Goal: Transaction & Acquisition: Purchase product/service

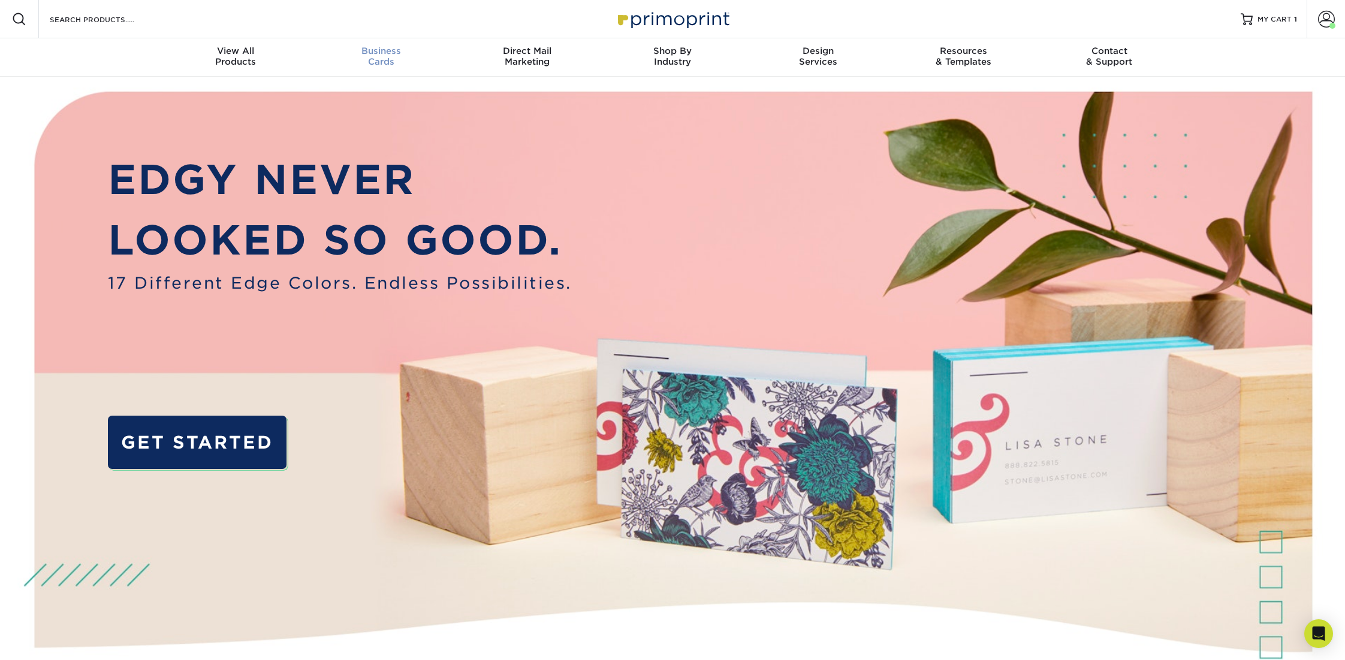
click at [378, 58] on div "Business Cards" at bounding box center [382, 57] width 146 height 22
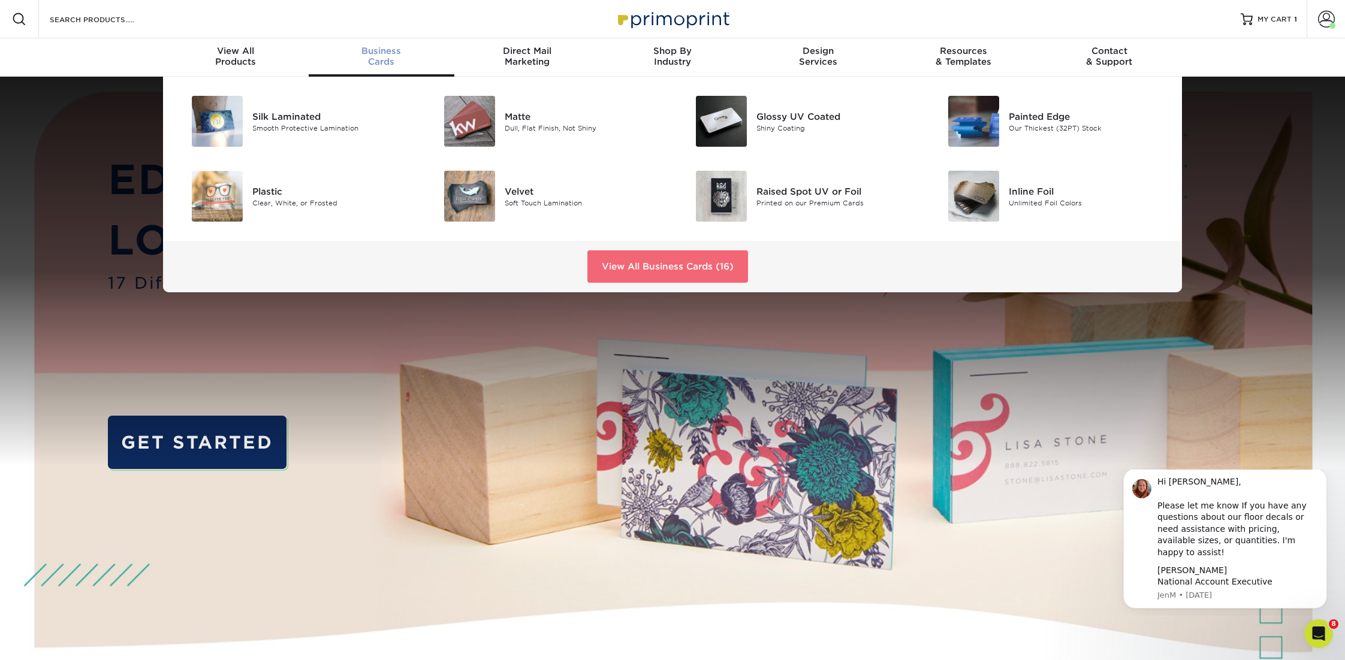
click at [653, 270] on link "View All Business Cards (16)" at bounding box center [667, 266] width 161 height 32
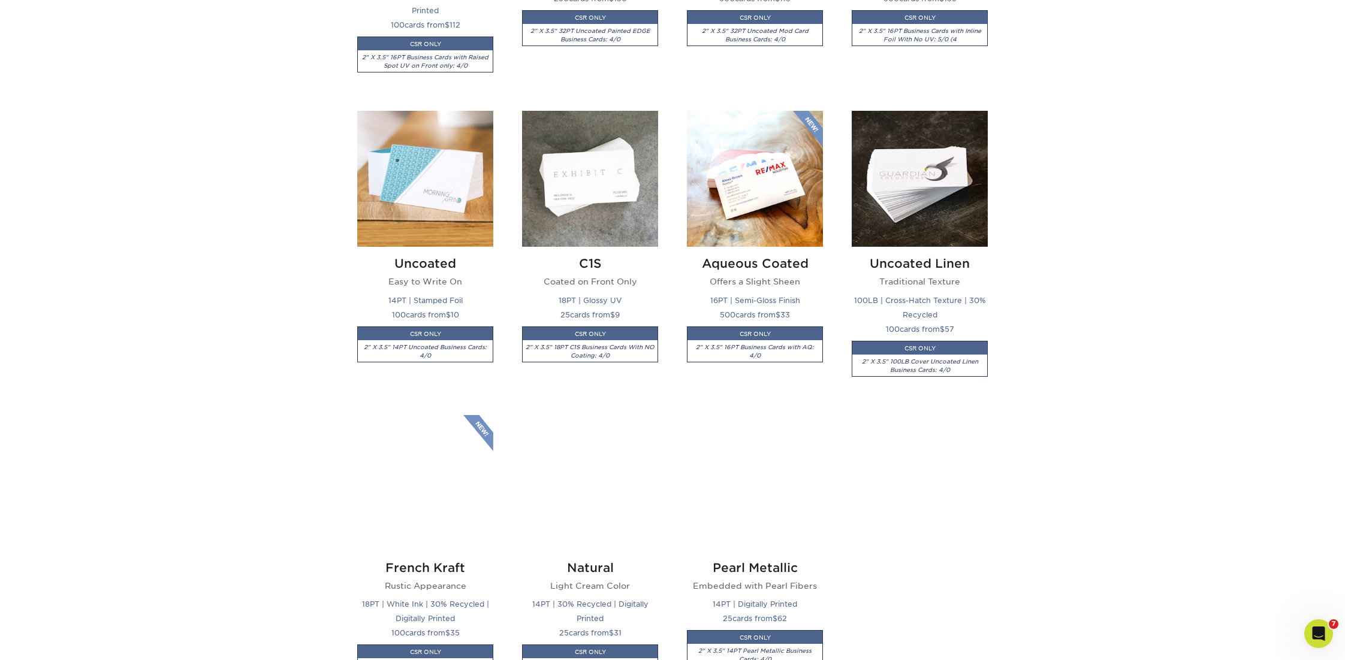
scroll to position [1124, 0]
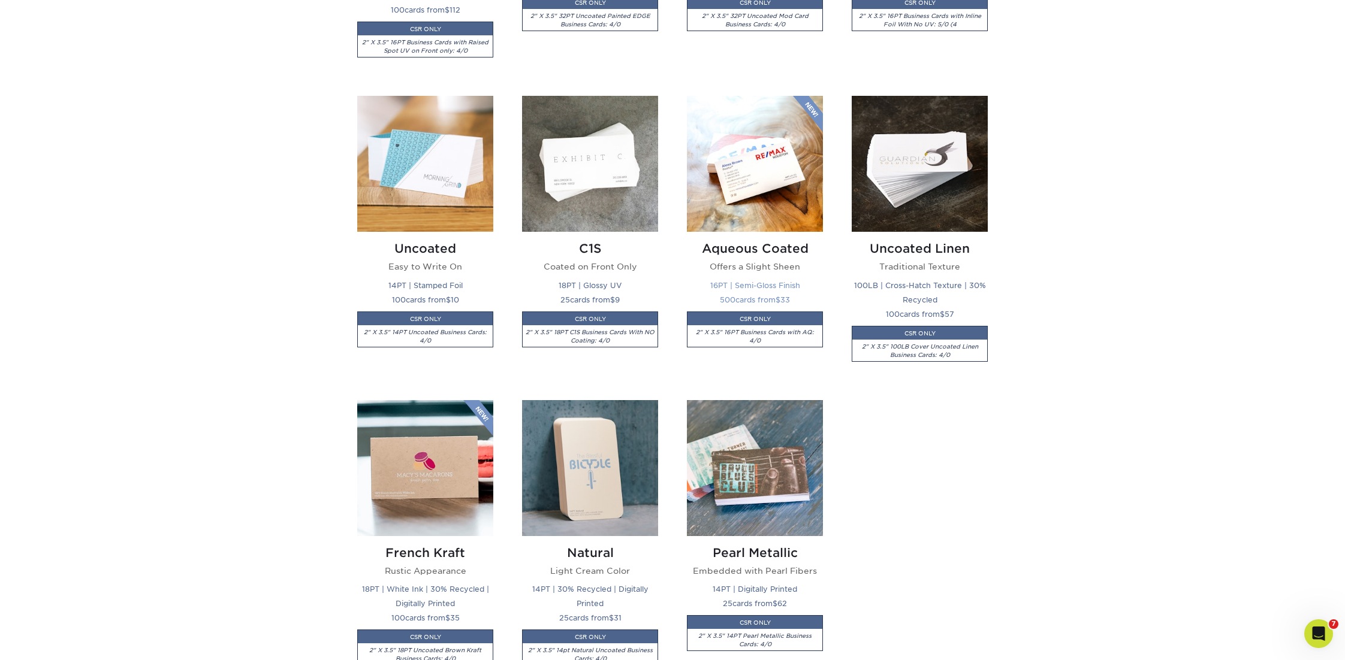
click at [703, 173] on img at bounding box center [755, 164] width 136 height 136
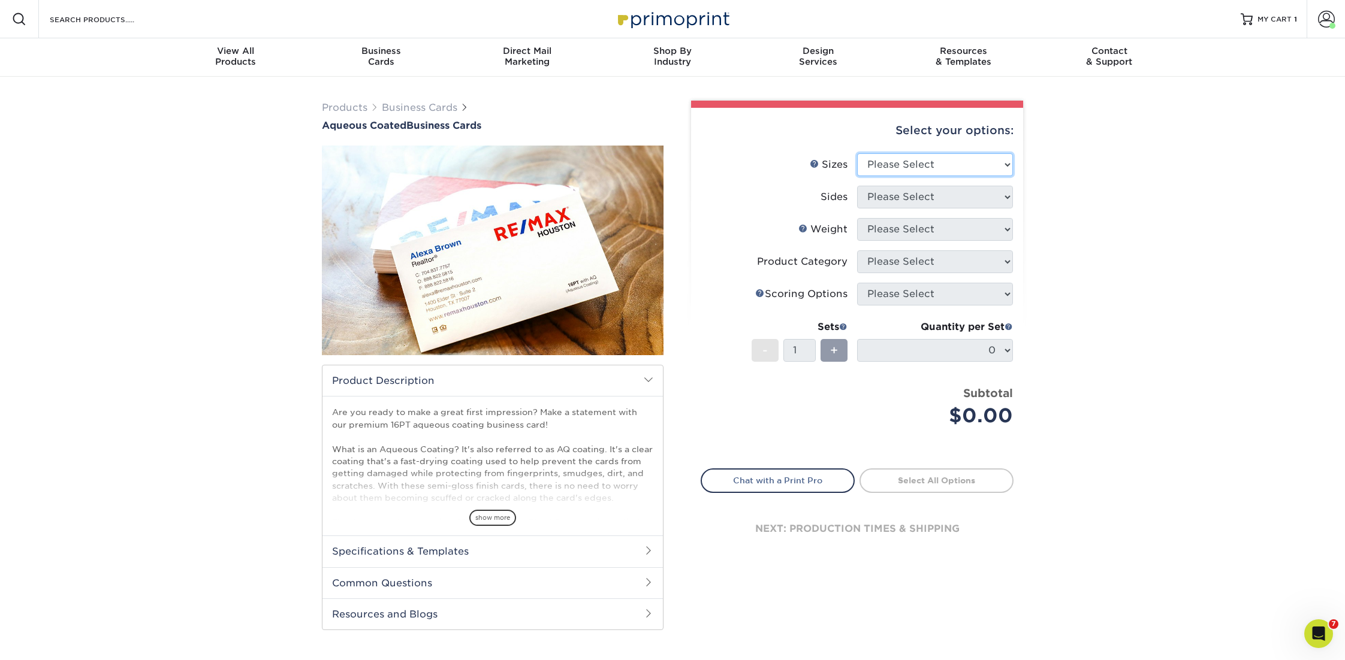
click at [928, 161] on select "Please Select 1.5" x 3.5" - Mini 1.75" x 3.5" - Mini 2" x 3" - Mini 2" x 3.5" -…" at bounding box center [935, 164] width 156 height 23
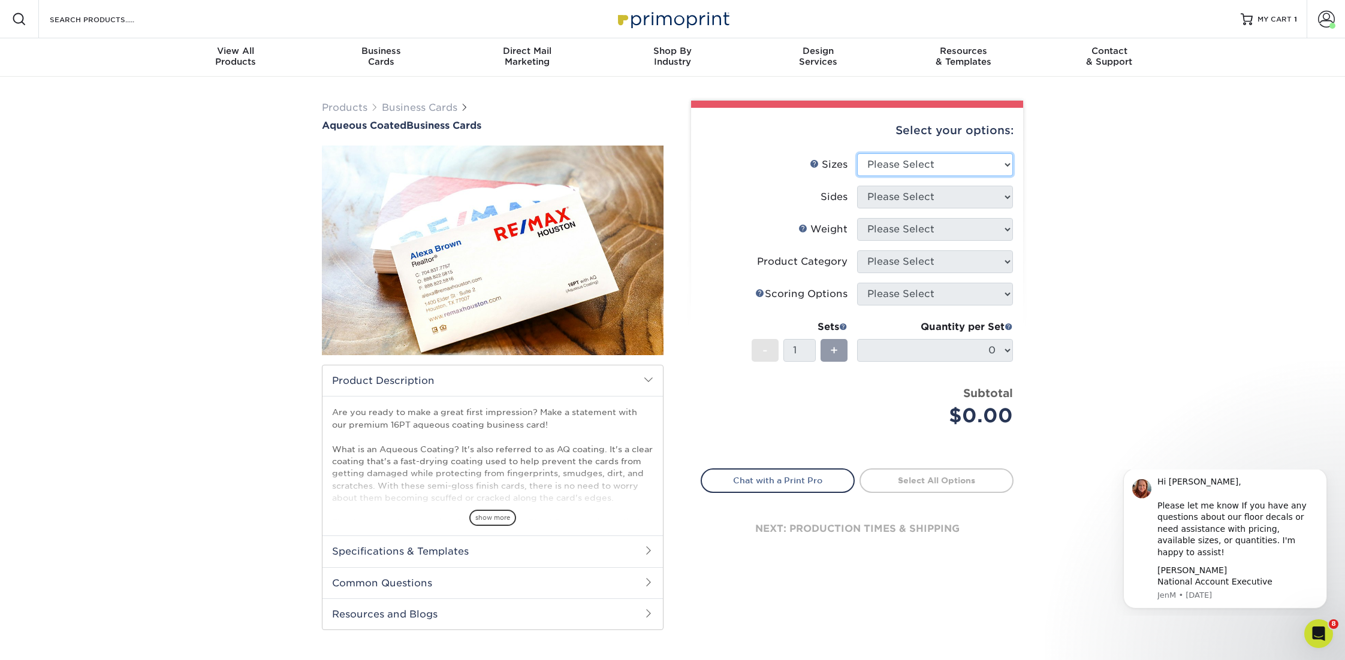
select select "2.00x3.50"
click at [857, 153] on select "Please Select 1.5" x 3.5" - Mini 1.75" x 3.5" - Mini 2" x 3" - Mini 2" x 3.5" -…" at bounding box center [935, 164] width 156 height 23
click at [952, 186] on select "Please Select Print Both Sides Print Front Only" at bounding box center [935, 197] width 156 height 23
select select "13abbda7-1d64-4f25-8bb2-c179b224825d"
click at [857, 186] on select "Please Select Print Both Sides Print Front Only" at bounding box center [935, 197] width 156 height 23
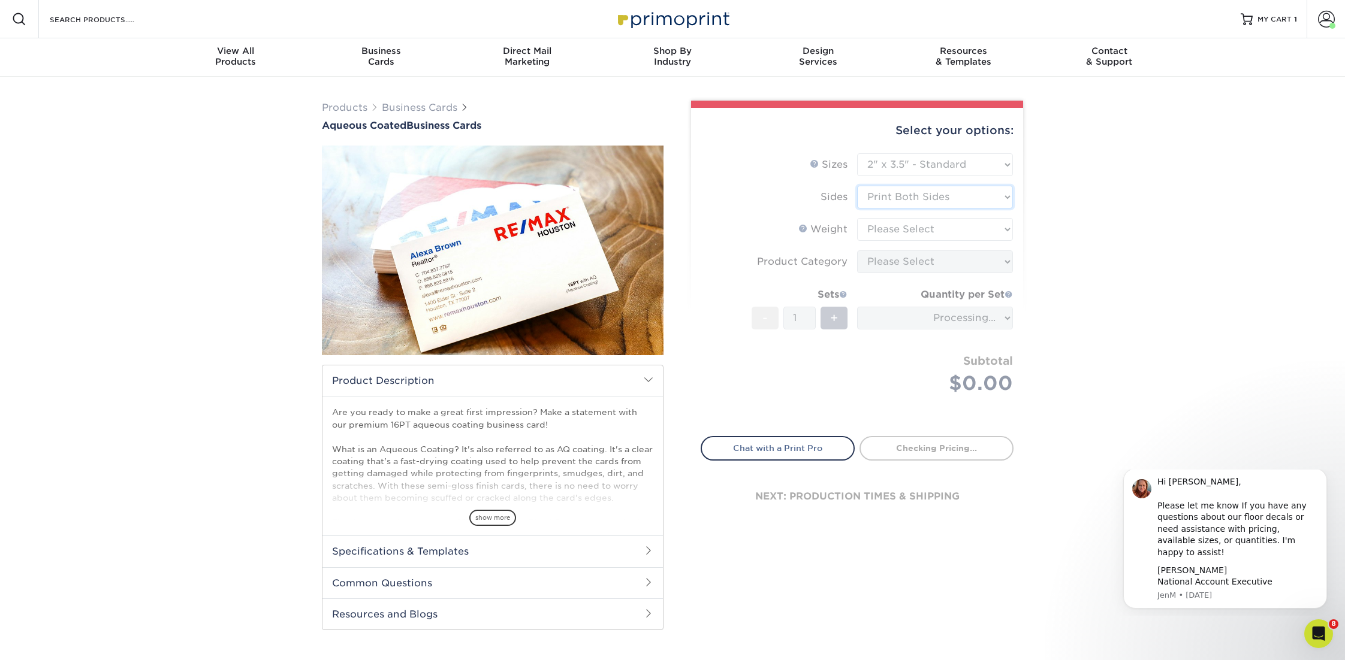
type input "82be0840-b035-4769-baca-779f783514ee"
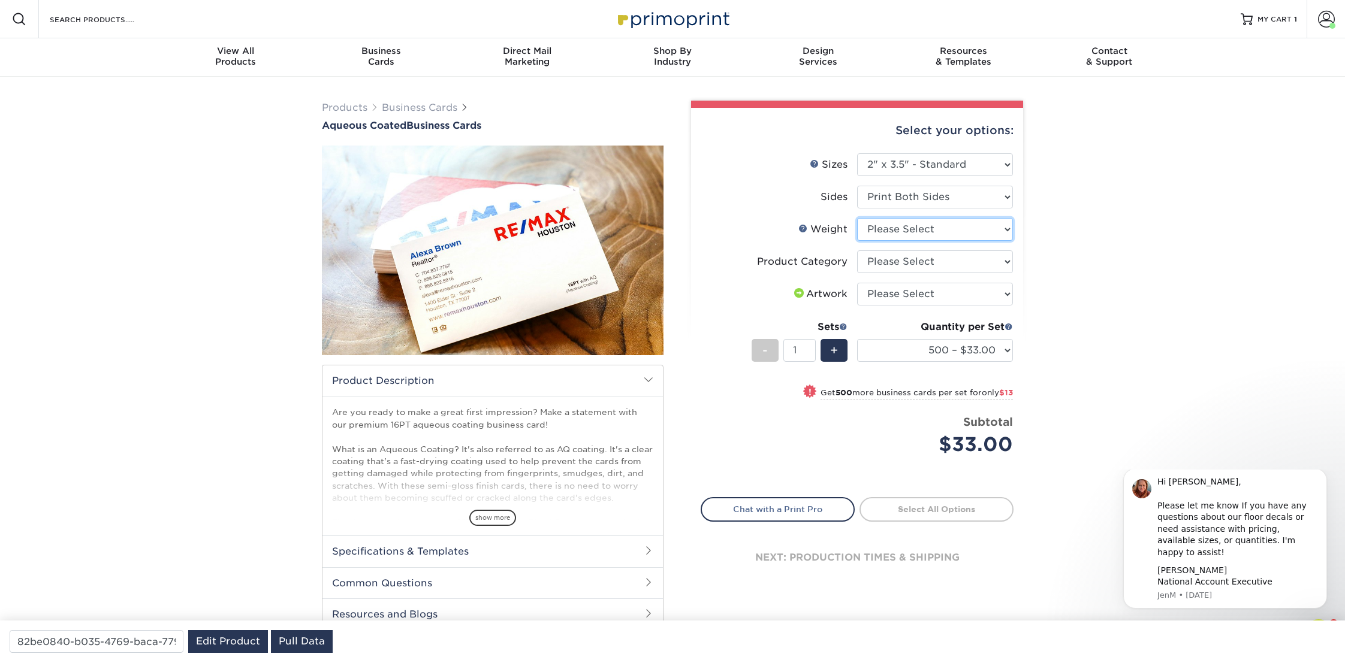
click at [1007, 227] on select "Please Select 16PT" at bounding box center [935, 229] width 156 height 23
select select "16PT"
click at [857, 218] on select "Please Select 16PT" at bounding box center [935, 229] width 156 height 23
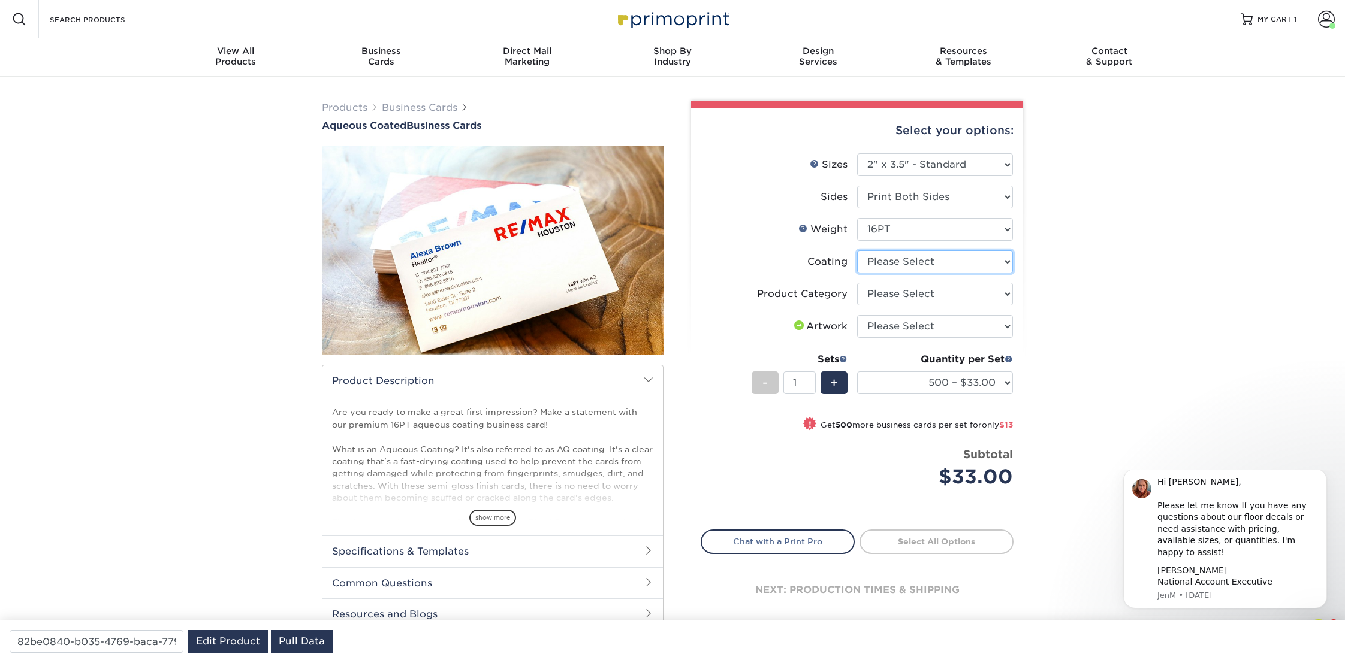
click at [1001, 267] on select at bounding box center [935, 261] width 156 height 23
select select "d41dab50-ff65-4f4f-bb17-2afe4d36ae33"
click at [857, 250] on select at bounding box center [935, 261] width 156 height 23
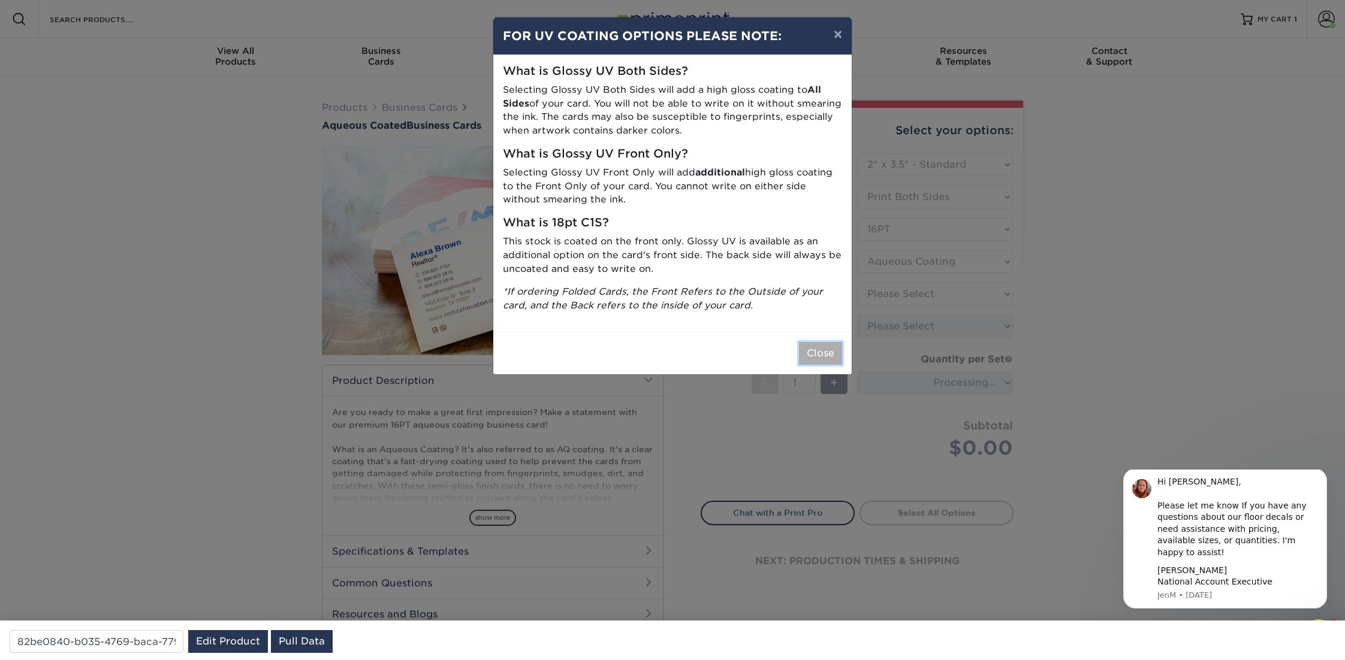
click at [820, 349] on button "Close" at bounding box center [820, 353] width 43 height 23
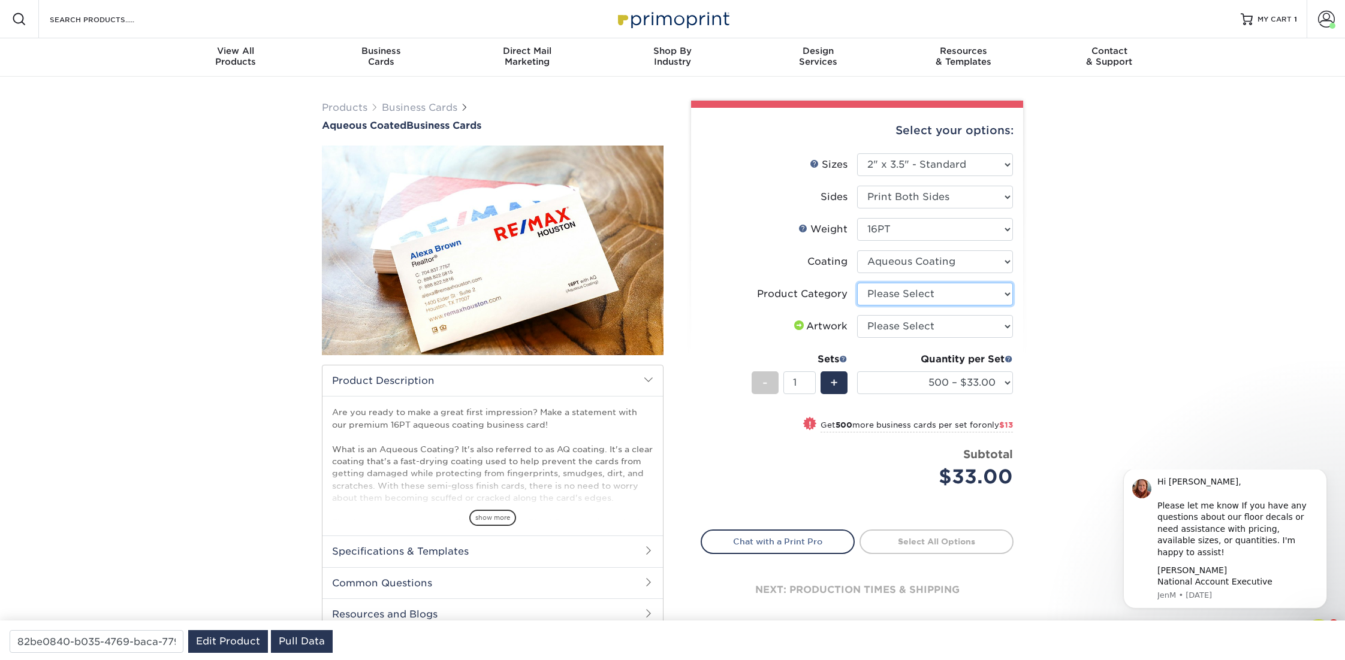
click at [1006, 294] on select "Please Select Business Cards" at bounding box center [935, 294] width 156 height 23
select select "3b5148f1-0588-4f88-a218-97bcfdce65c1"
click at [857, 283] on select "Please Select Business Cards" at bounding box center [935, 294] width 156 height 23
click at [998, 326] on select "Please Select I will upload files I need a design - $100" at bounding box center [935, 326] width 156 height 23
select select "upload"
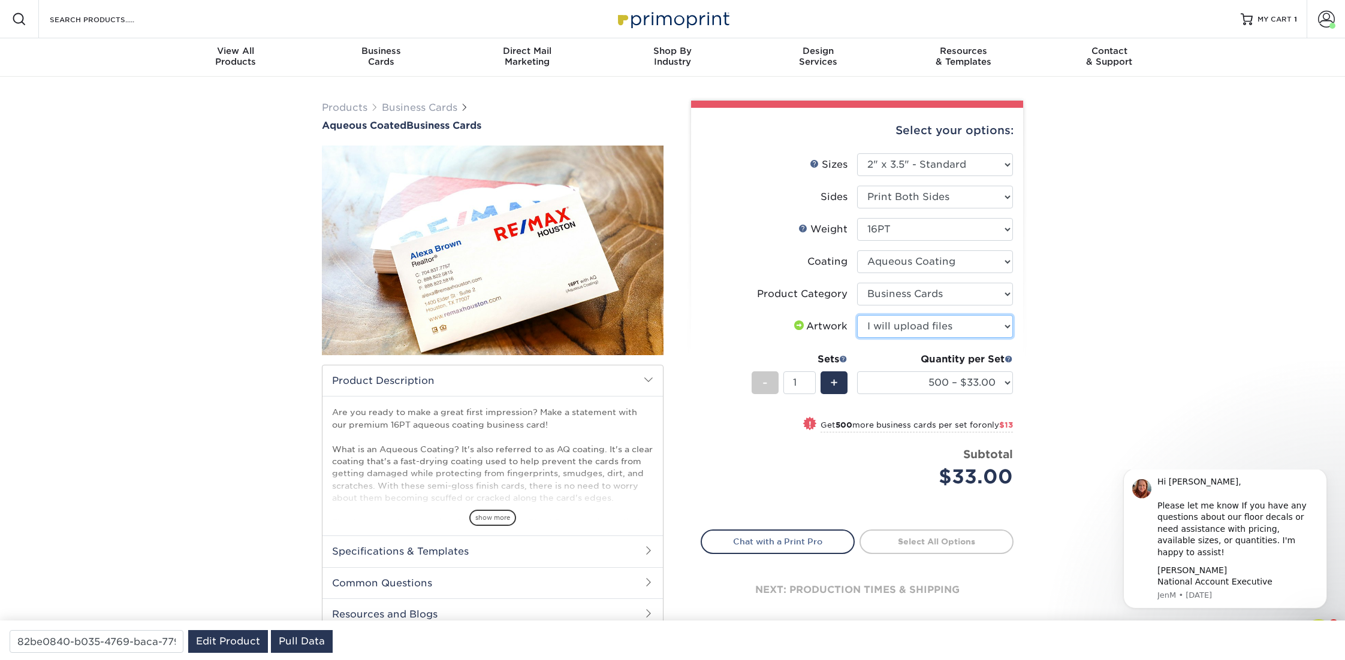
click at [857, 315] on select "Please Select I will upload files I need a design - $100" at bounding box center [935, 326] width 156 height 23
click at [1117, 340] on div "Products Business Cards Aqueous Coated Business Cards show more $" at bounding box center [672, 378] width 1345 height 602
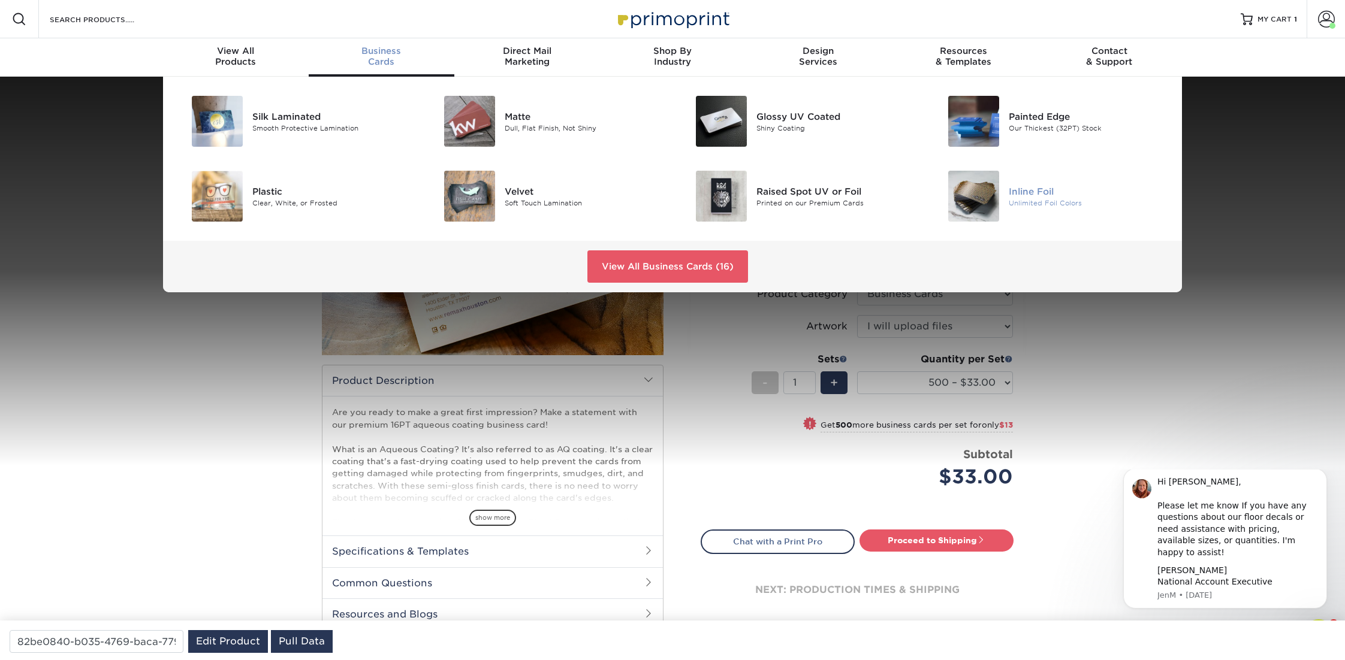
click at [1038, 195] on div "Inline Foil" at bounding box center [1087, 191] width 159 height 13
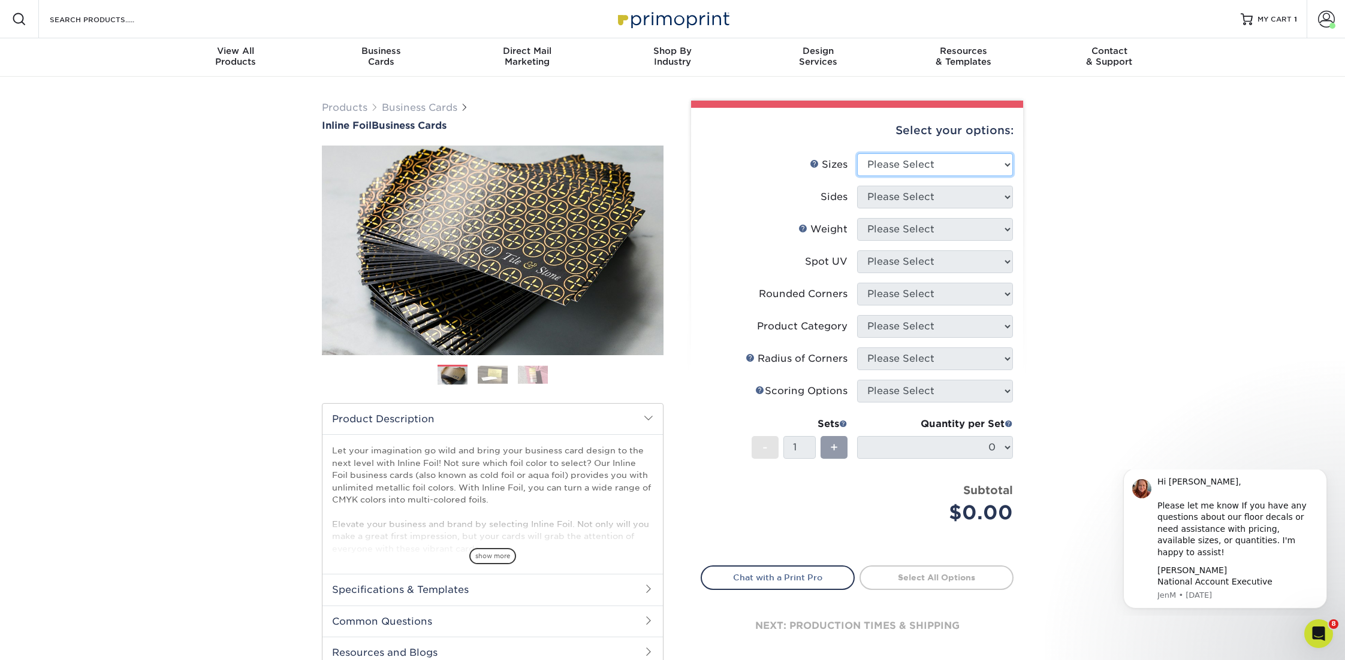
click at [934, 168] on select "Please Select 1.5" x 3.5" - Mini 1.75" x 3.5" - Mini 2" x 2" - Square 2" x 3" -…" at bounding box center [935, 164] width 156 height 23
select select "2.00x3.50"
click at [857, 153] on select "Please Select 1.5" x 3.5" - Mini 1.75" x 3.5" - Mini 2" x 2" - Square 2" x 3" -…" at bounding box center [935, 164] width 156 height 23
click at [898, 195] on select "Please Select" at bounding box center [935, 197] width 156 height 23
select select "34527644-b4fd-4ffb-9092-1318eefcd9d9"
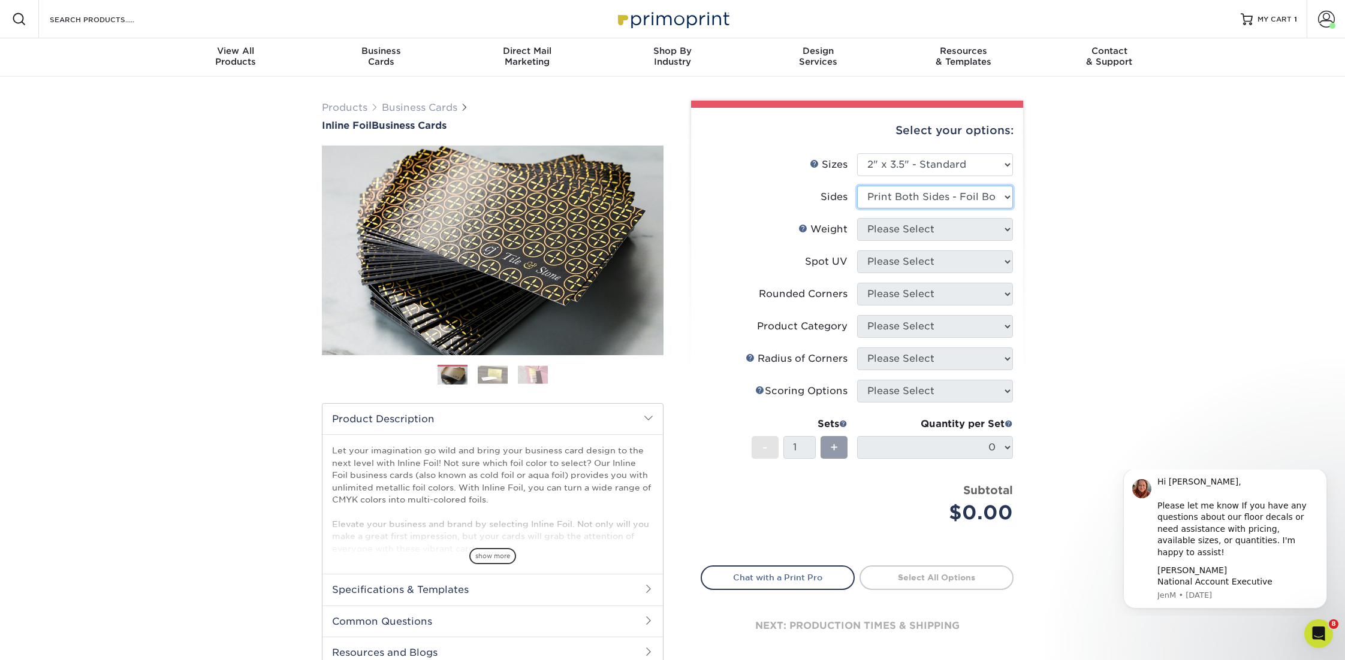
click at [857, 186] on select "Please Select Print Both Sides - Foil Back Only Print Both Sides - Foil Both Si…" at bounding box center [935, 197] width 156 height 23
click at [901, 234] on select "Please Select 16PT" at bounding box center [935, 229] width 156 height 23
select select "16PT"
click at [857, 218] on select "Please Select 16PT" at bounding box center [935, 229] width 156 height 23
click at [898, 260] on select "Please Select No Spot UV Front and Back (Both Sides) Front Only Back Only" at bounding box center [935, 261] width 156 height 23
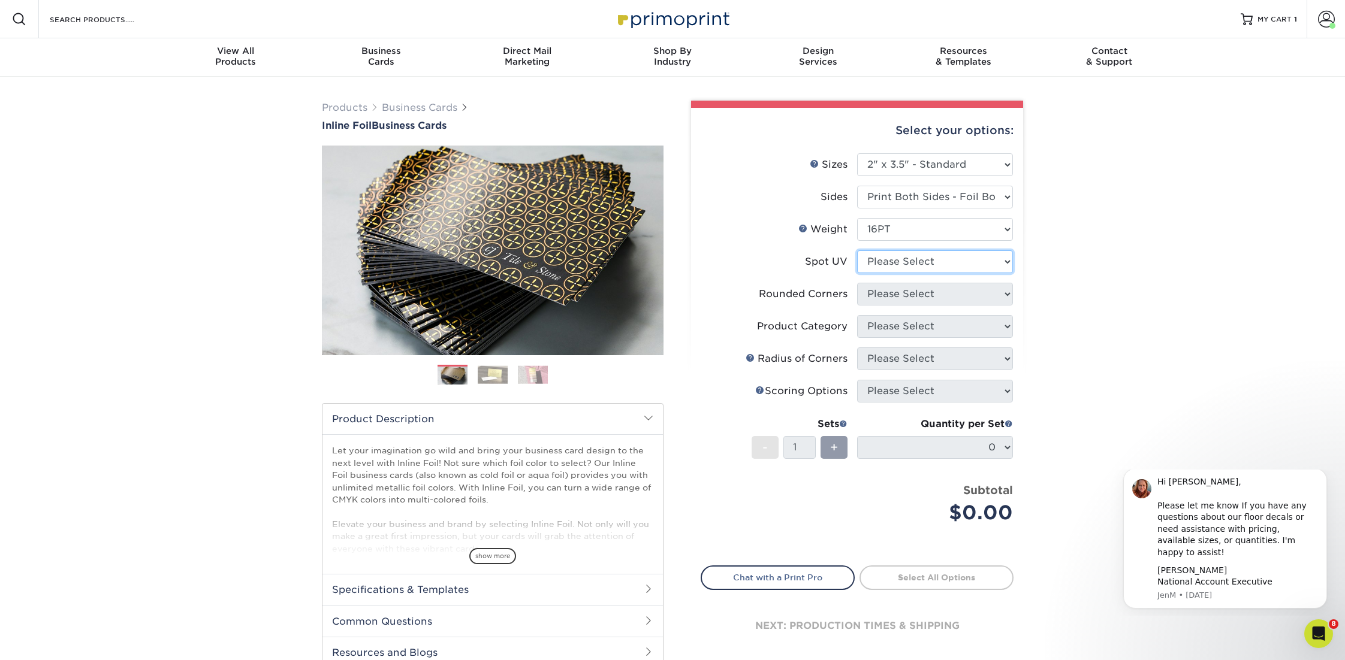
select select "3"
click at [857, 250] on select "Please Select No Spot UV Front and Back (Both Sides) Front Only Back Only" at bounding box center [935, 261] width 156 height 23
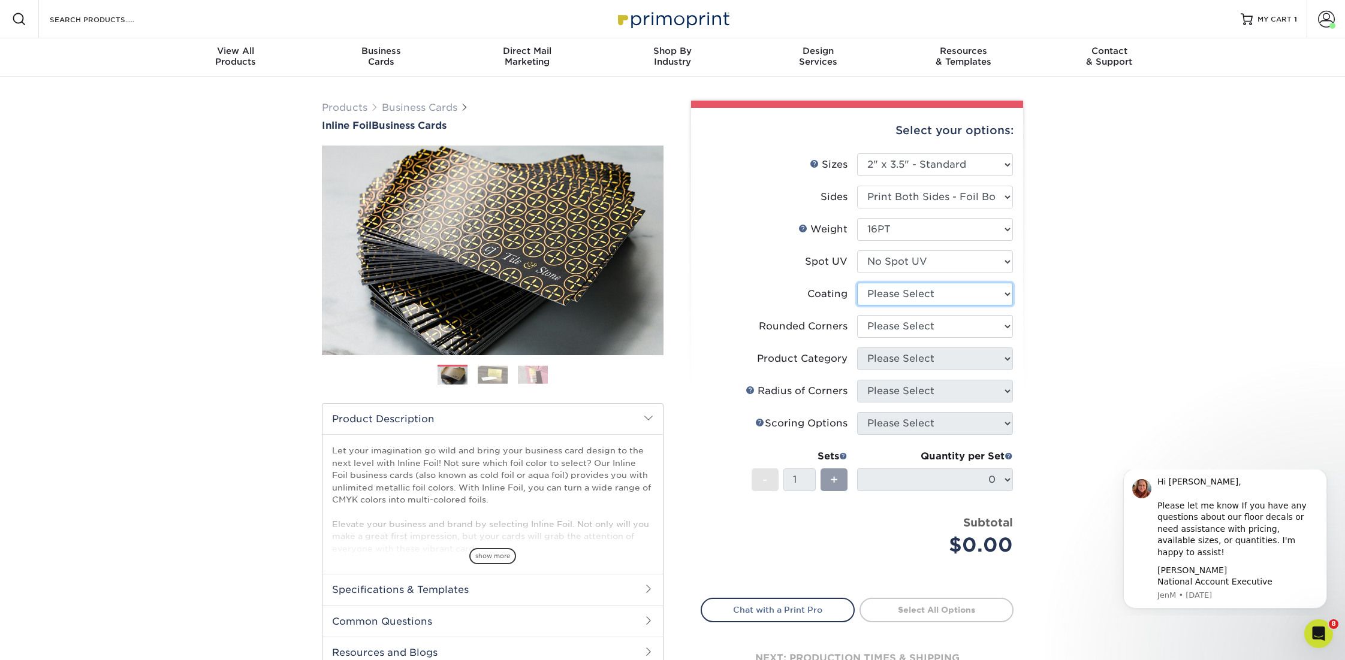
click at [878, 300] on select at bounding box center [935, 294] width 156 height 23
select select "ae367451-b2b8-45df-a344-0f05b6a12993"
click at [857, 283] on select at bounding box center [935, 294] width 156 height 23
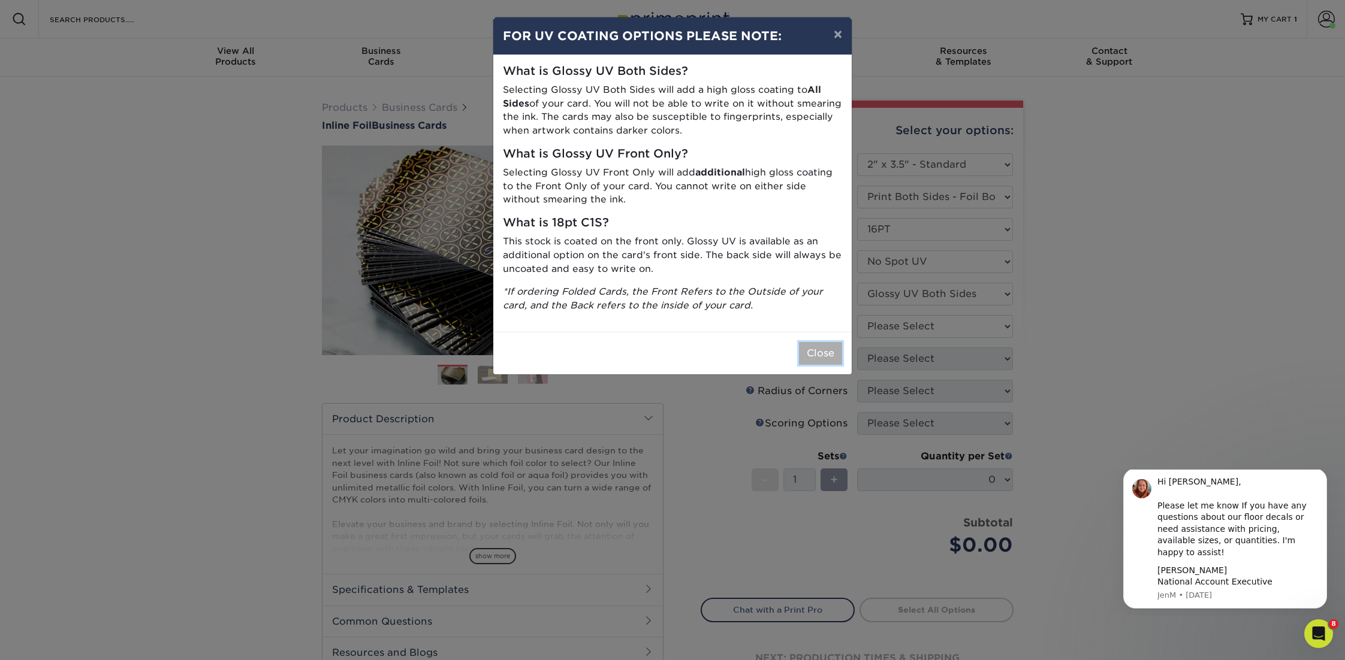
click at [830, 357] on button "Close" at bounding box center [820, 353] width 43 height 23
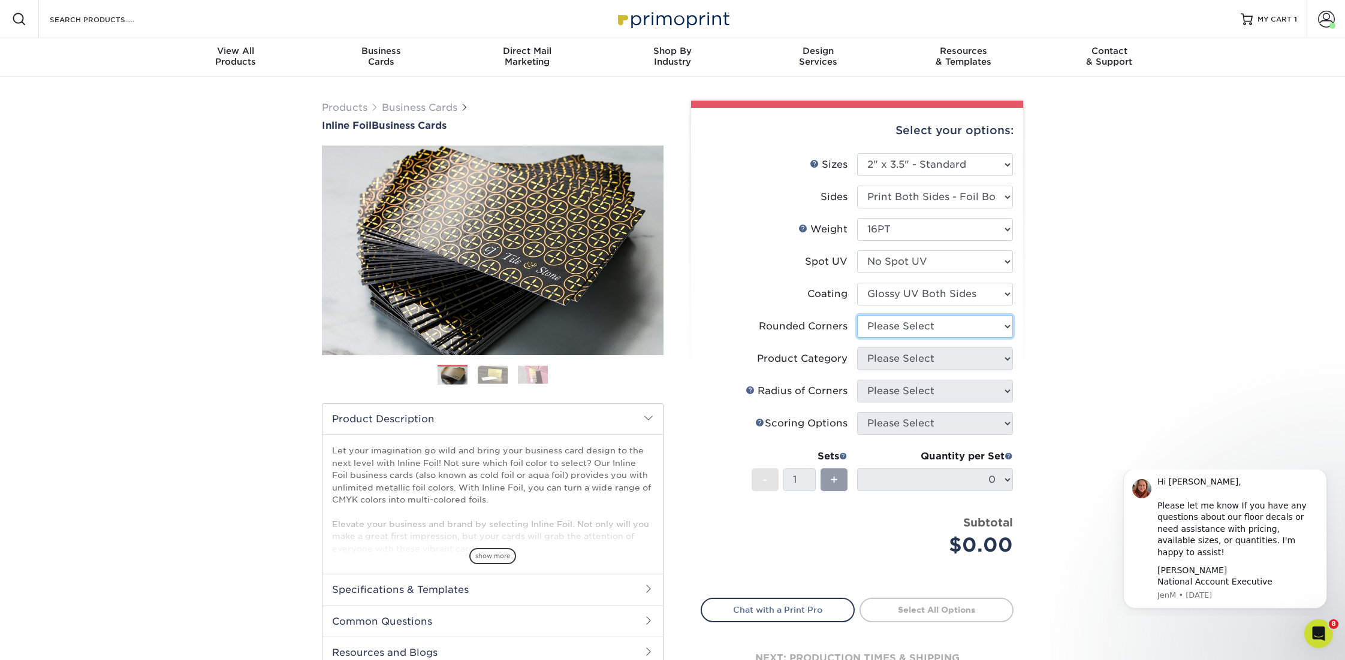
click at [897, 330] on select "Please Select Yes - Round 2 Corners Yes - Round 4 Corners No" at bounding box center [935, 326] width 156 height 23
select select "0"
click at [857, 315] on select "Please Select Yes - Round 2 Corners Yes - Round 4 Corners No" at bounding box center [935, 326] width 156 height 23
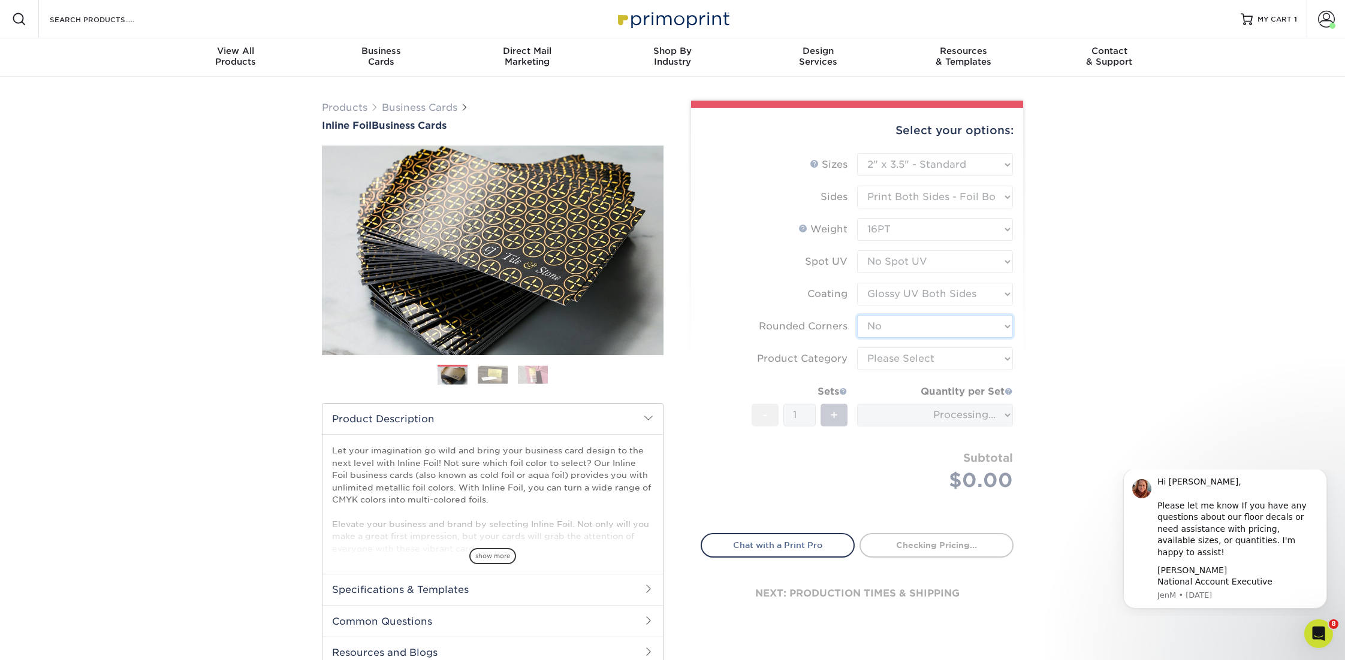
type input "584065bf-5287-4bf9-b951-5459fddddc60"
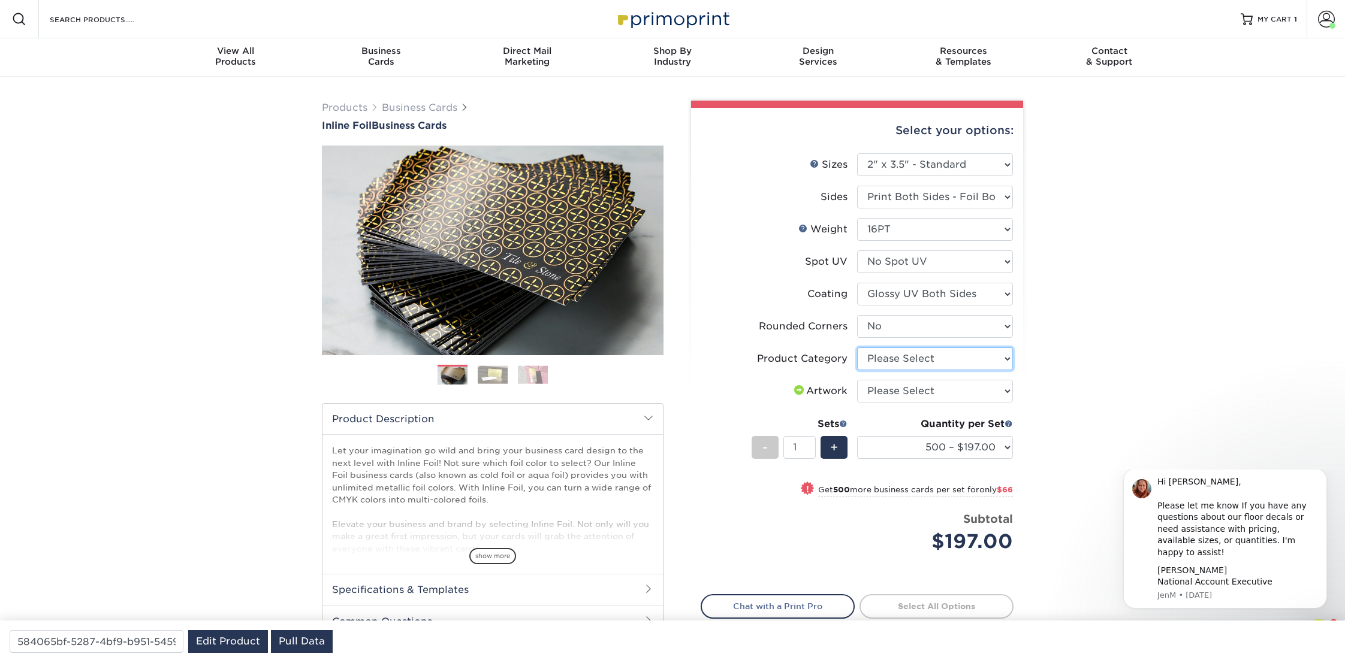
click at [897, 355] on select "Please Select Business Cards" at bounding box center [935, 359] width 156 height 23
select select "3b5148f1-0588-4f88-a218-97bcfdce65c1"
click at [857, 348] on select "Please Select Business Cards" at bounding box center [935, 359] width 156 height 23
click at [923, 392] on select "Please Select I will upload files I need a design - $100" at bounding box center [935, 391] width 156 height 23
select select "upload"
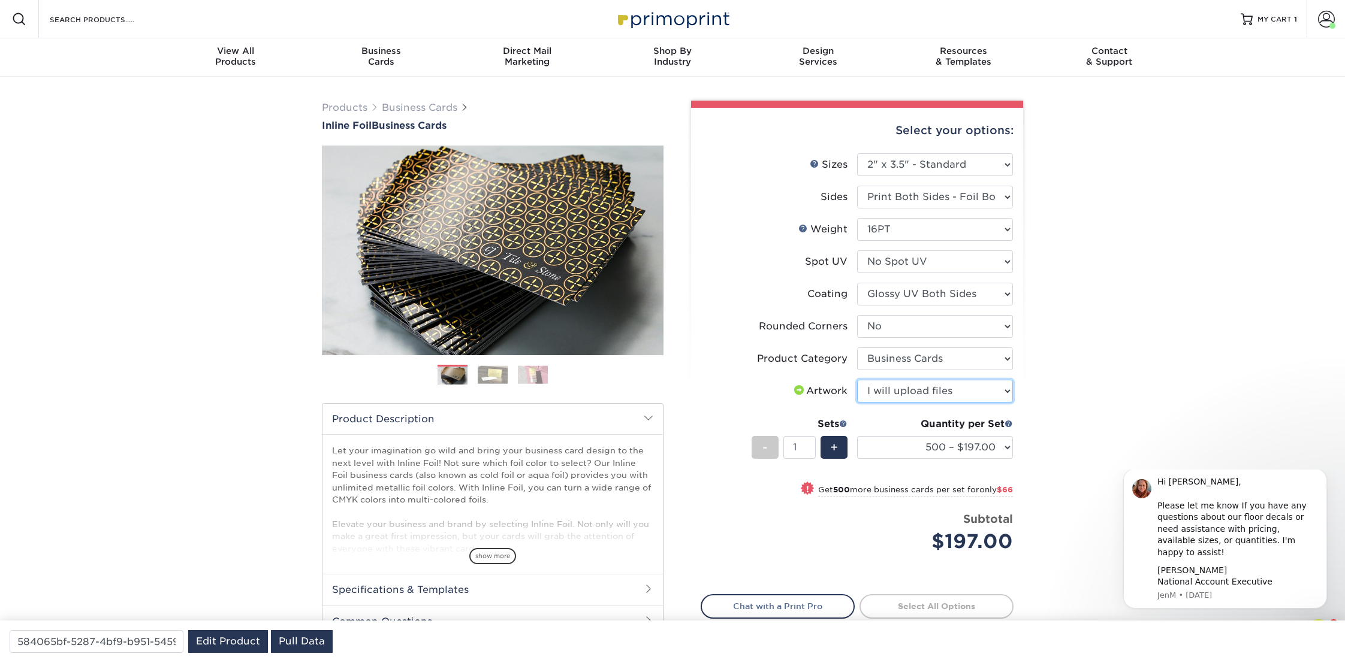
click at [857, 380] on select "Please Select I will upload files I need a design - $100" at bounding box center [935, 391] width 156 height 23
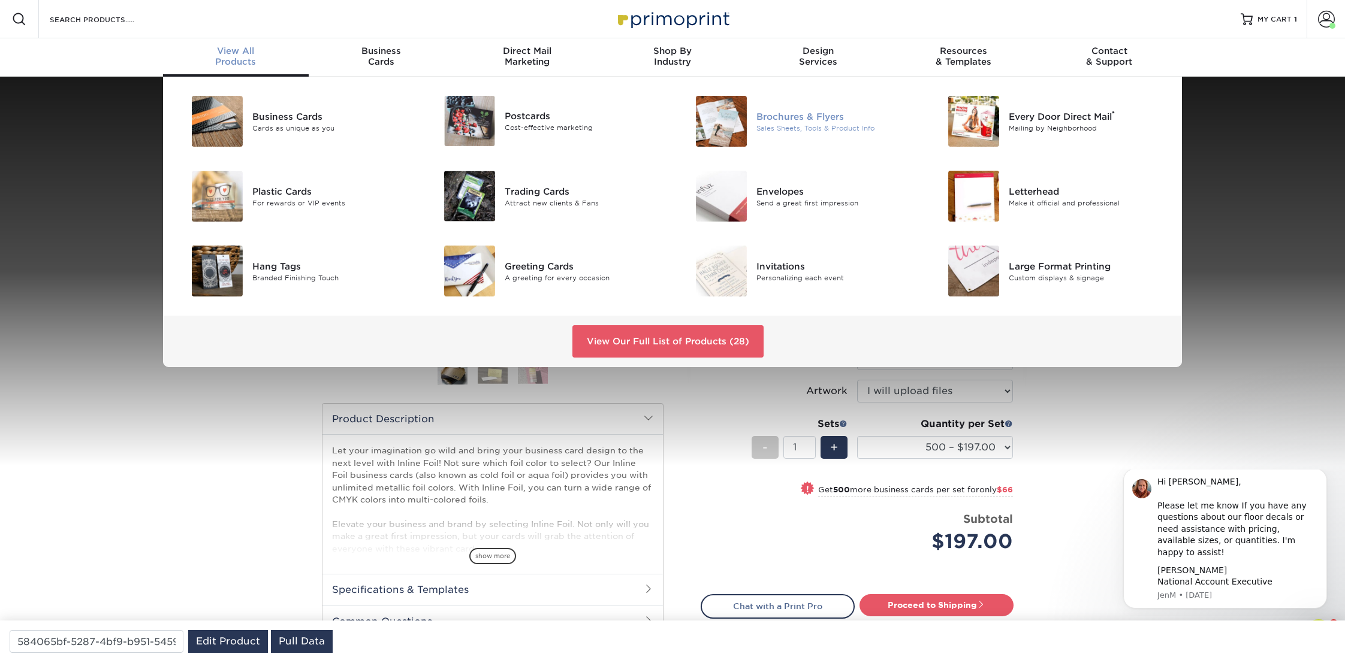
click at [778, 122] on div "Brochures & Flyers" at bounding box center [835, 116] width 159 height 13
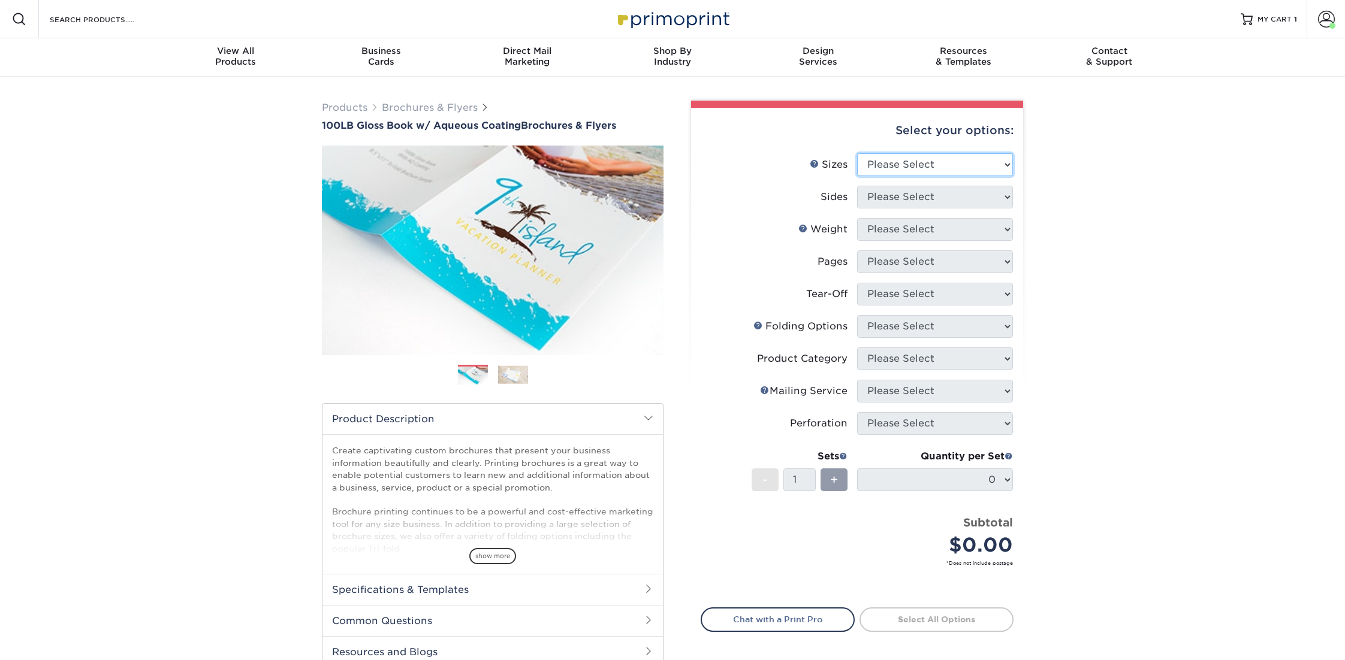
click at [902, 164] on select "Please Select 3.5" x 8.5" 3.5" x 11" 3.67" x 8.5" 4" x 6" 4" x 8.5" 4" x 9" 4" …" at bounding box center [935, 164] width 156 height 23
select select "8.50x11.00"
click at [857, 153] on select "Please Select 3.5" x 8.5" 3.5" x 11" 3.67" x 8.5" 4" x 6" 4" x 8.5" 4" x 9" 4" …" at bounding box center [935, 164] width 156 height 23
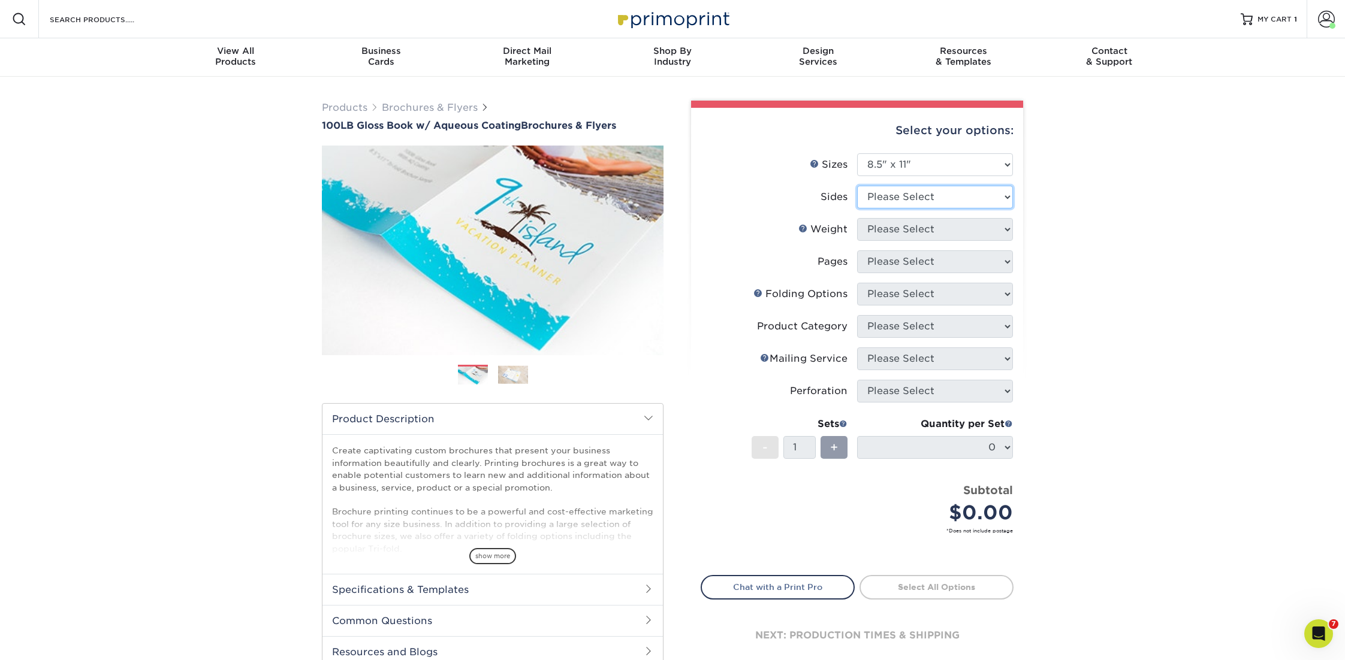
click at [899, 198] on select "Please Select Print Both Sides Print Front Only" at bounding box center [935, 197] width 156 height 23
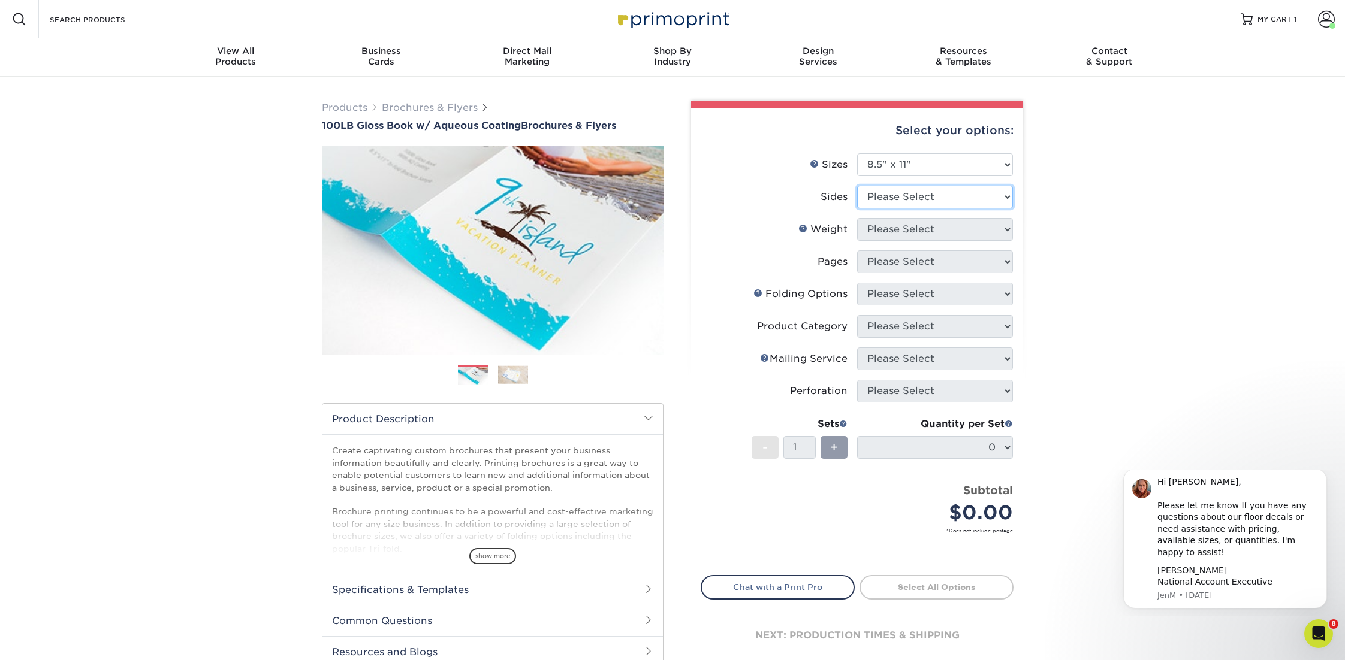
select select "13abbda7-1d64-4f25-8bb2-c179b224825d"
click at [857, 186] on select "Please Select Print Both Sides Print Front Only" at bounding box center [935, 197] width 156 height 23
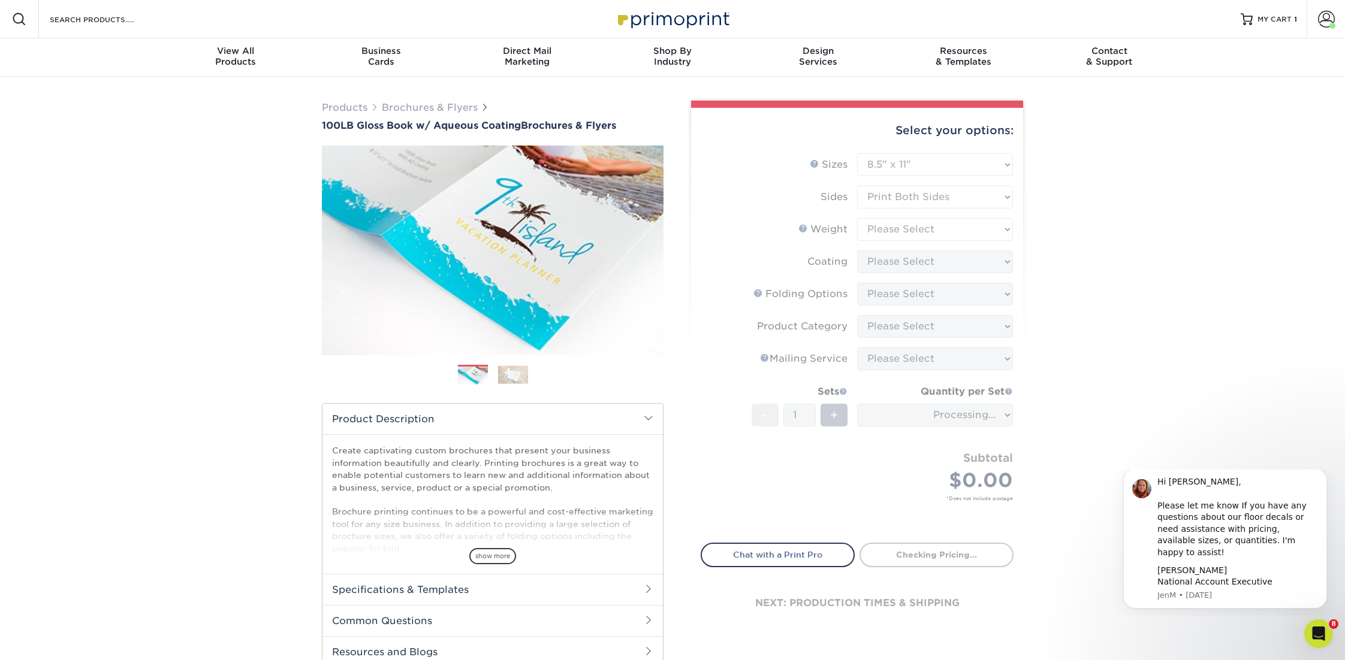
click at [899, 234] on form "Sizes Help Sizes Please Select 3.5" x 8.5" 3.5" x 11" 3.67" x 8.5" 4" x 6" 4" x…" at bounding box center [856, 341] width 313 height 376
type input "4fab038b-2d4f-4a77-b769-282785b1dd06"
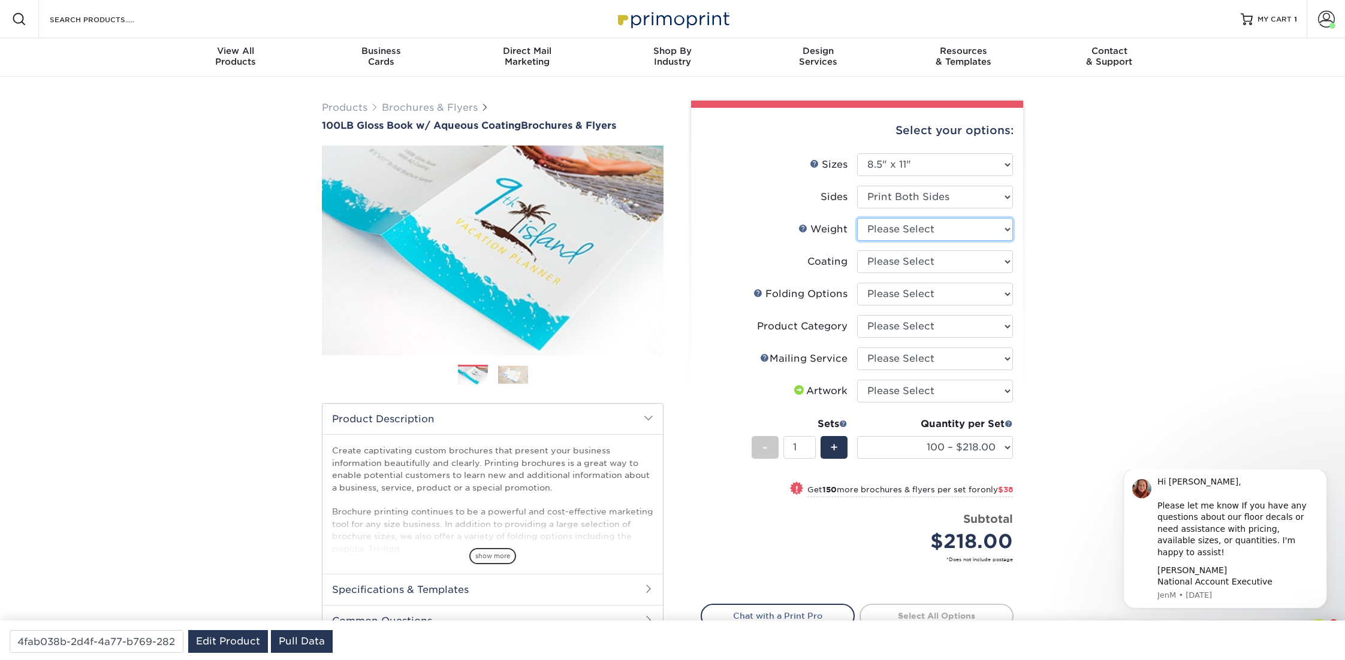
click at [896, 228] on select "Please Select 100LB" at bounding box center [935, 229] width 156 height 23
select select "100LB"
click at [857, 218] on select "Please Select 100LB" at bounding box center [935, 229] width 156 height 23
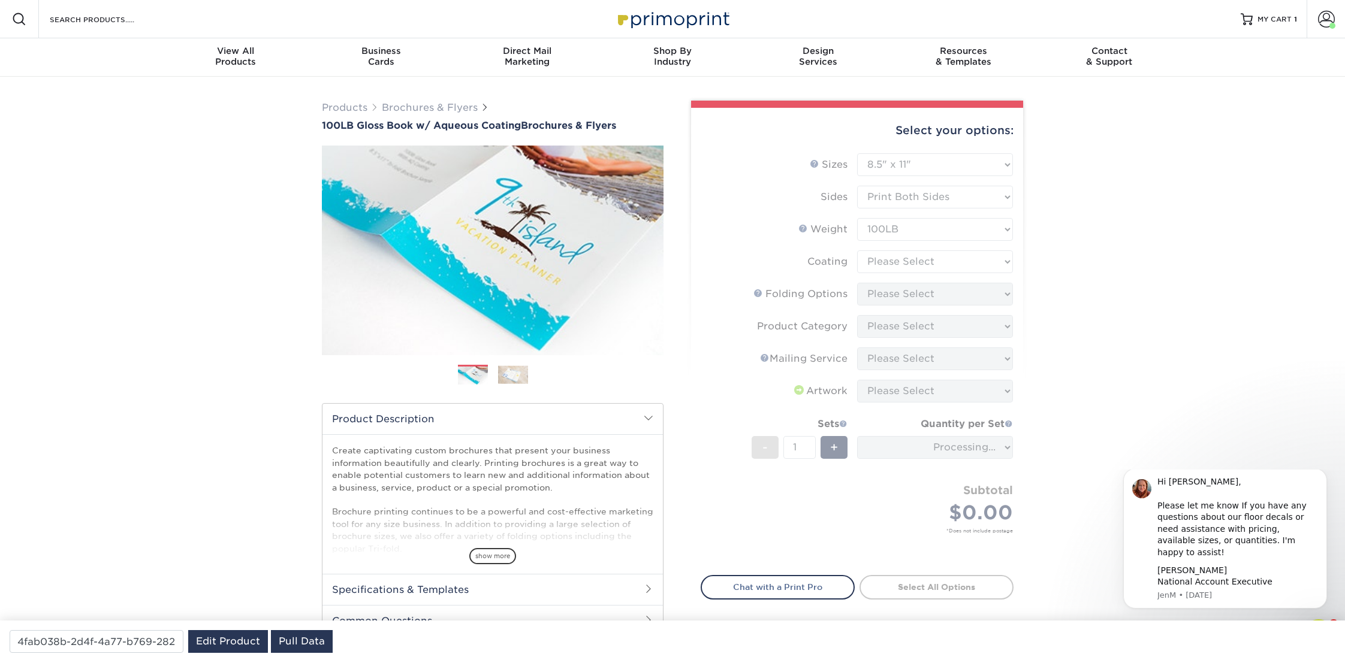
click at [895, 258] on form "Sizes Help Sizes Please Select 3.5" x 8.5" 3.5" x 11" 3.67" x 8.5" 4" x 6" 4" x…" at bounding box center [856, 357] width 313 height 408
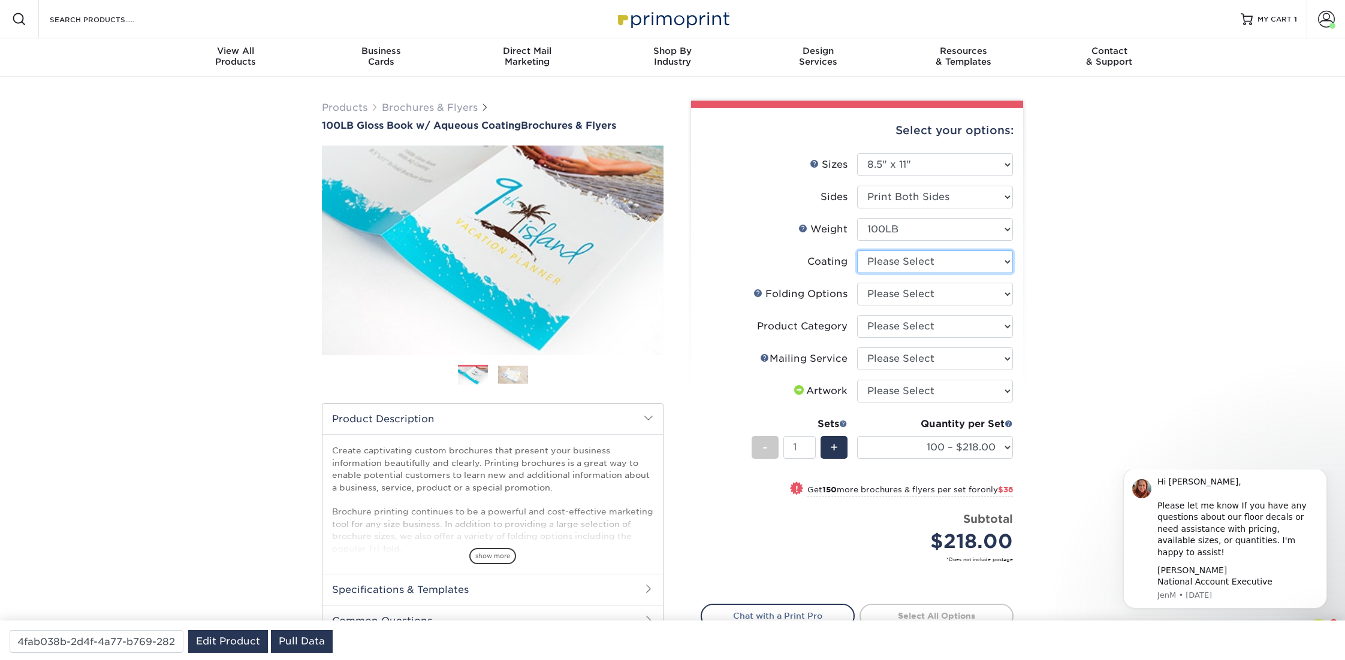
click at [895, 258] on select at bounding box center [935, 261] width 156 height 23
select select "d41dab50-ff65-4f4f-bb17-2afe4d36ae33"
click at [857, 250] on select at bounding box center [935, 261] width 156 height 23
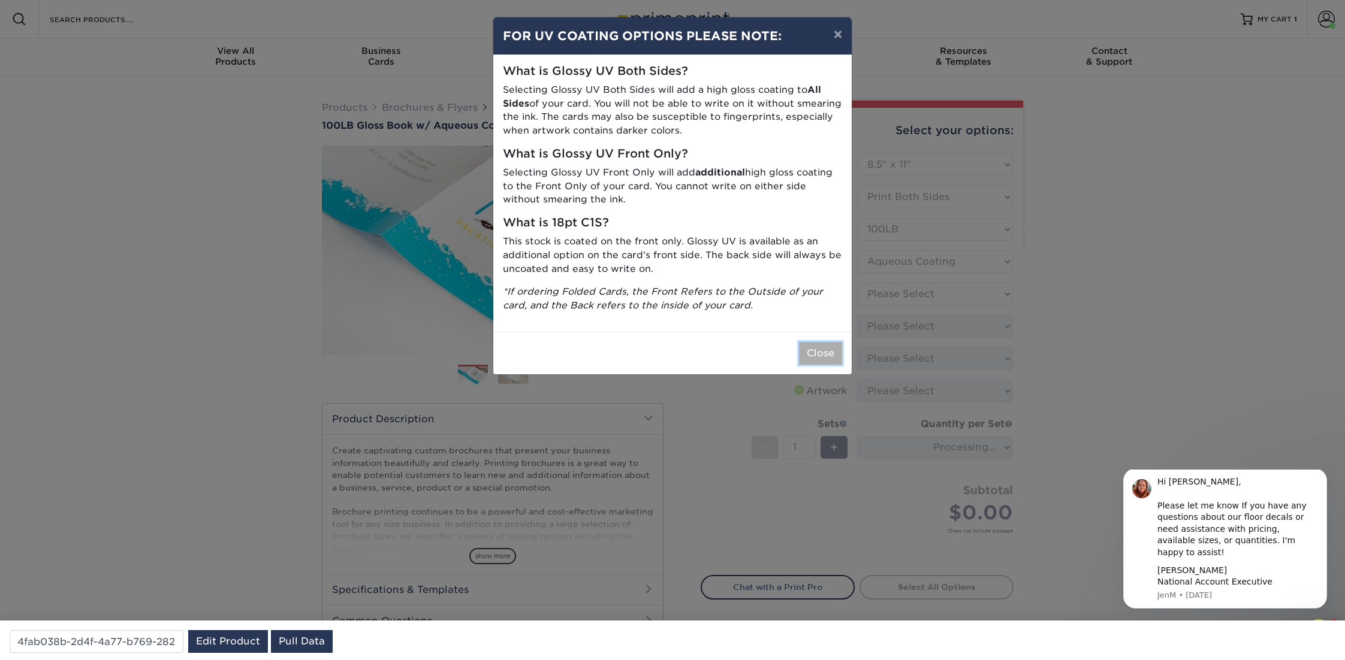
click at [833, 350] on button "Close" at bounding box center [820, 353] width 43 height 23
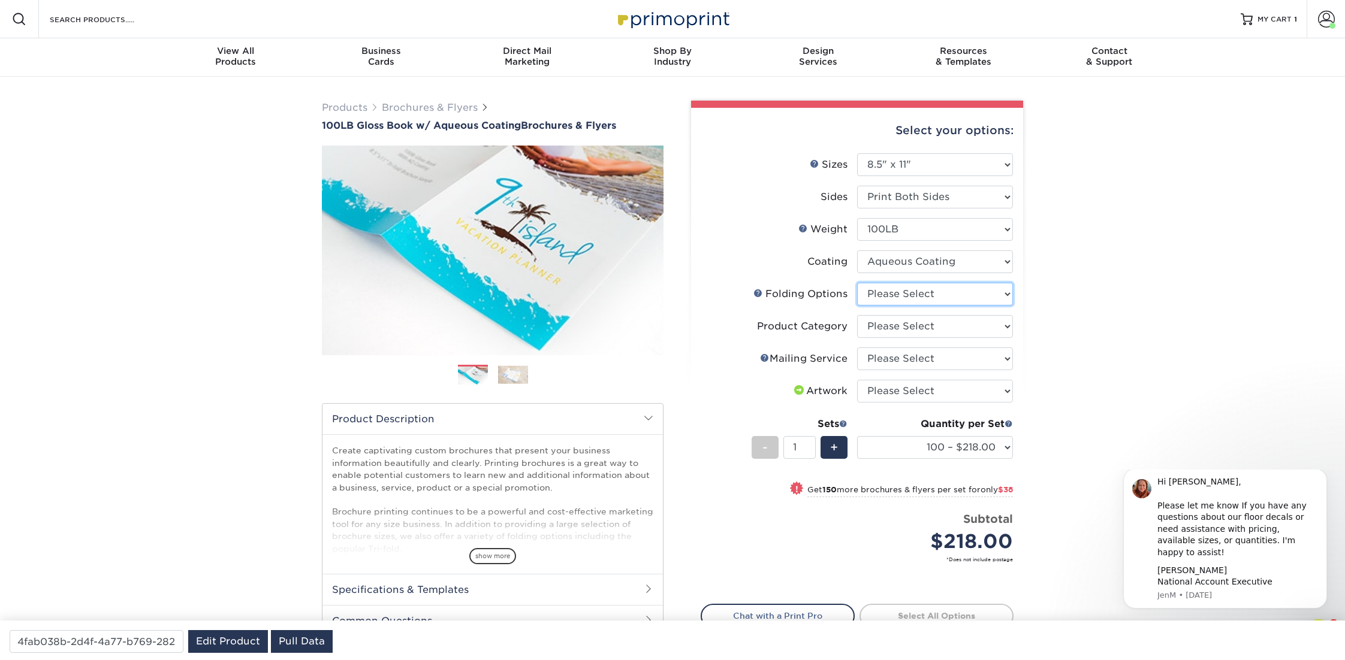
click at [935, 290] on select "Please Select FLAT - No Folding Accordion Fold Half-Fold (Vertical) Half-Fold (…" at bounding box center [935, 294] width 156 height 23
select select "6bd2fd9e-193e-4811-88f7-94c08206d735"
click at [857, 283] on select "Please Select FLAT - No Folding Accordion Fold Half-Fold (Vertical) Half-Fold (…" at bounding box center [935, 294] width 156 height 23
click at [911, 333] on select "Please Select Flyers and Brochures" at bounding box center [935, 326] width 156 height 23
select select "1a668080-6b7c-4174-b399-2c3833b27ef4"
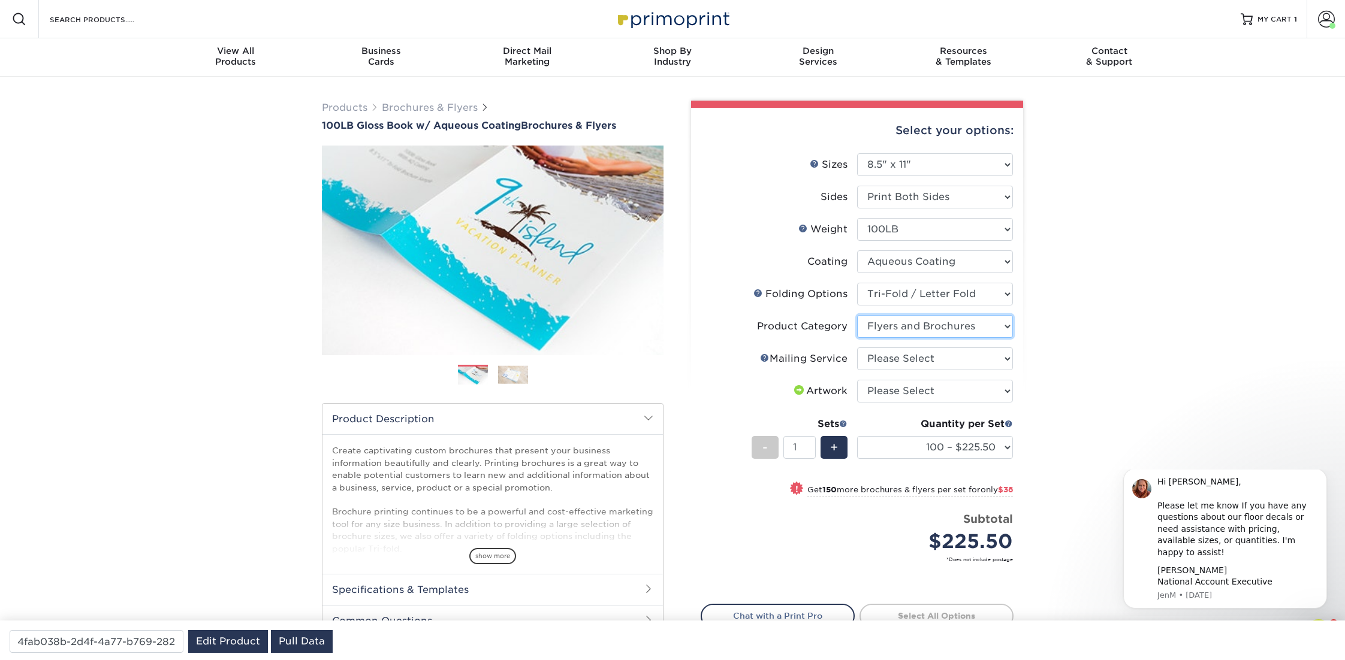
click at [857, 315] on select "Please Select Flyers and Brochures" at bounding box center [935, 326] width 156 height 23
click at [910, 359] on select "Please Select No Direct Mailing Service No, I will mail/stamp/imprint Direct Ma…" at bounding box center [935, 359] width 156 height 23
select select "3e5e9bdd-d78a-4c28-a41d-fe1407925ca6"
click at [857, 348] on select "Please Select No Direct Mailing Service No, I will mail/stamp/imprint Direct Ma…" at bounding box center [935, 359] width 156 height 23
click at [908, 391] on select "Please Select I will upload files I need a design - $175" at bounding box center [935, 391] width 156 height 23
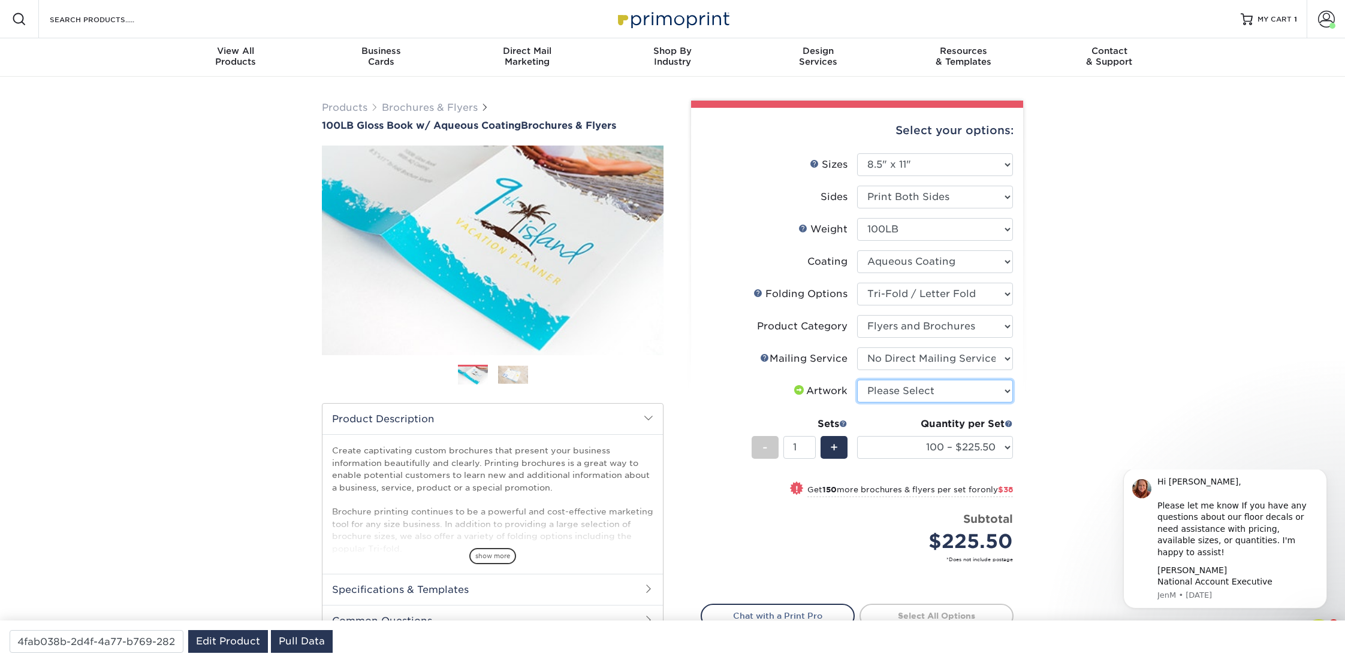
select select "upload"
click at [857, 380] on select "Please Select I will upload files I need a design - $175" at bounding box center [935, 391] width 156 height 23
click at [974, 446] on select "100 – $225.50 250 – $263.50 500 – $279.00 1000 – $322.75 2000 – $405.75 2500 – …" at bounding box center [935, 447] width 156 height 23
click at [857, 436] on select "100 – $225.50 250 – $263.50 500 – $279.00 1000 – $322.75 2000 – $405.75 2500 – …" at bounding box center [935, 447] width 156 height 23
select select "100 – $225.50"
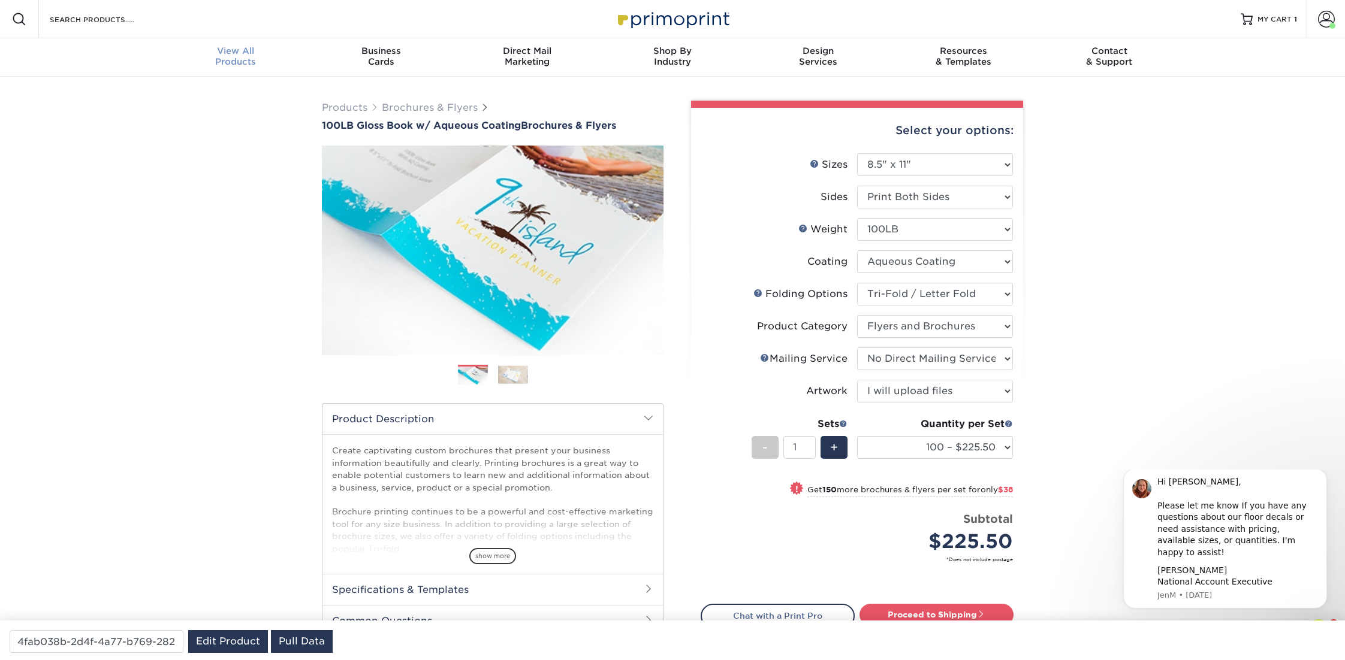
click at [241, 53] on span "View All" at bounding box center [236, 51] width 146 height 11
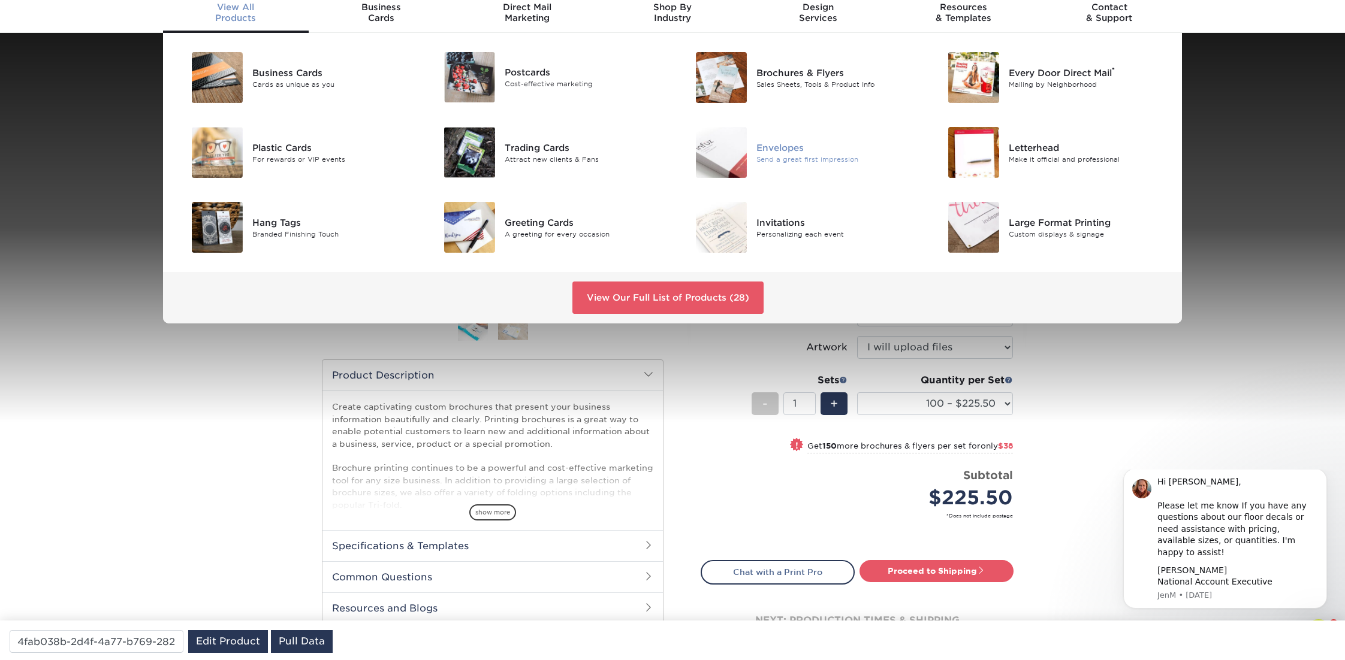
scroll to position [36, 0]
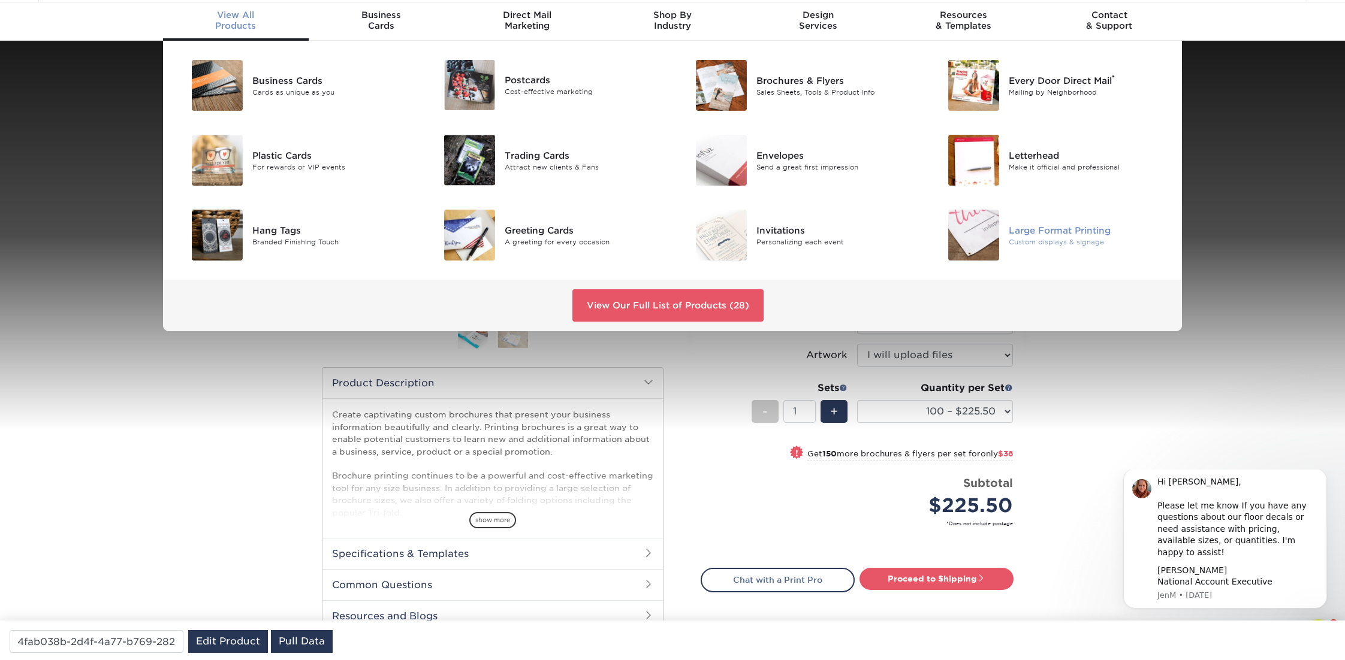
click at [1071, 233] on div "Large Format Printing" at bounding box center [1087, 229] width 159 height 13
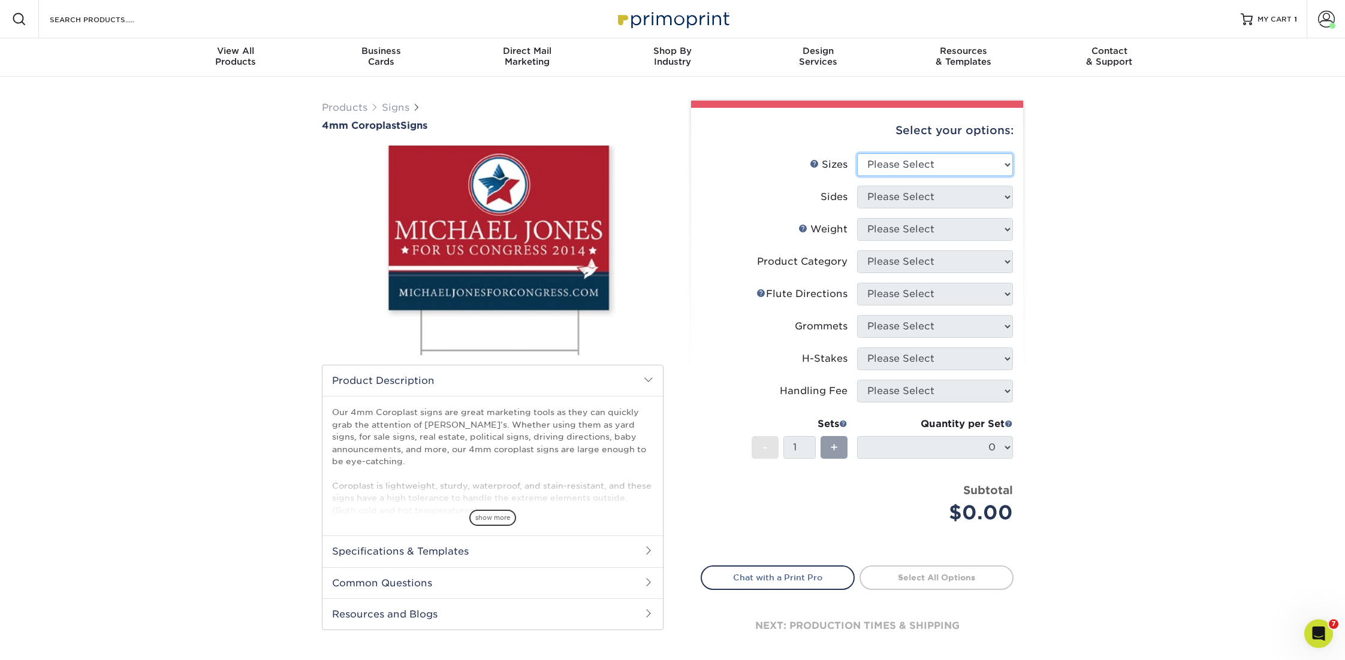
click at [999, 164] on select "Please Select 12" x 18" 18" x 24" 24" x 24" 24" x 36"" at bounding box center [935, 164] width 156 height 23
select select "18.00x24.00"
click at [857, 153] on select "Please Select 12" x 18" 18" x 24" 24" x 24" 24" x 36"" at bounding box center [935, 164] width 156 height 23
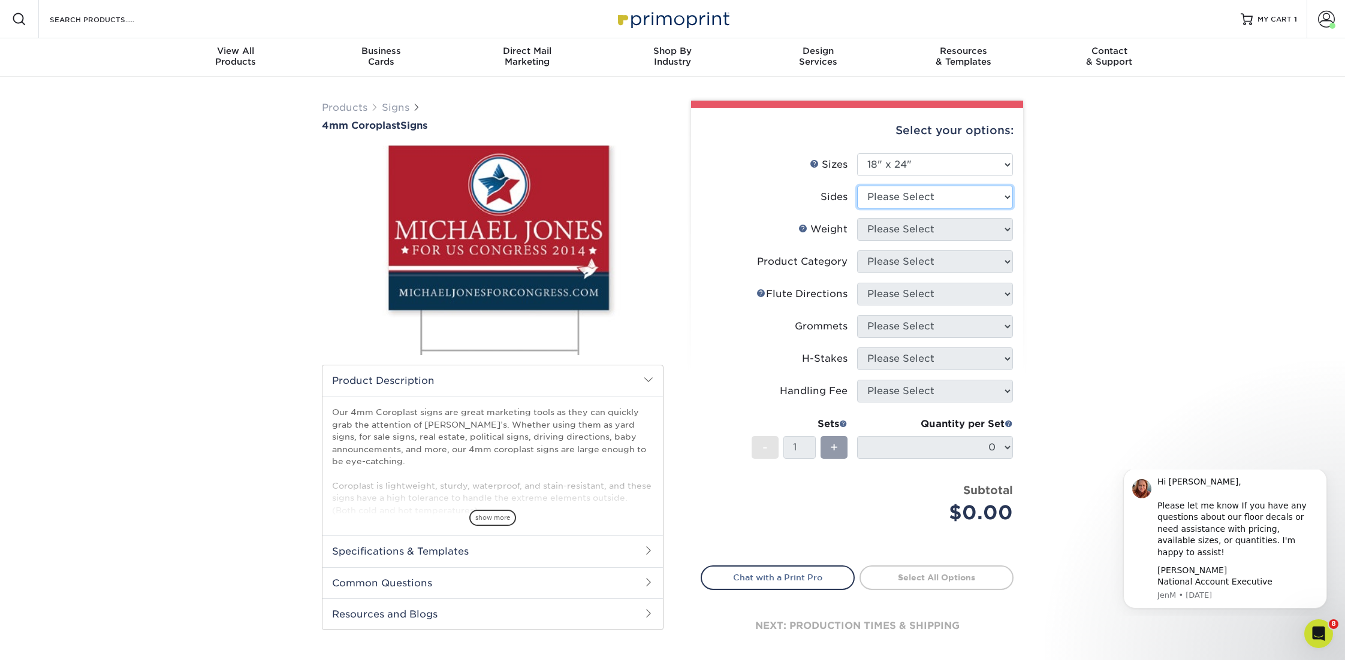
click at [910, 194] on select "Please Select Print Both Sides Print Front Only" at bounding box center [935, 197] width 156 height 23
select select "13abbda7-1d64-4f25-8bb2-c179b224825d"
click at [857, 186] on select "Please Select Print Both Sides Print Front Only" at bounding box center [935, 197] width 156 height 23
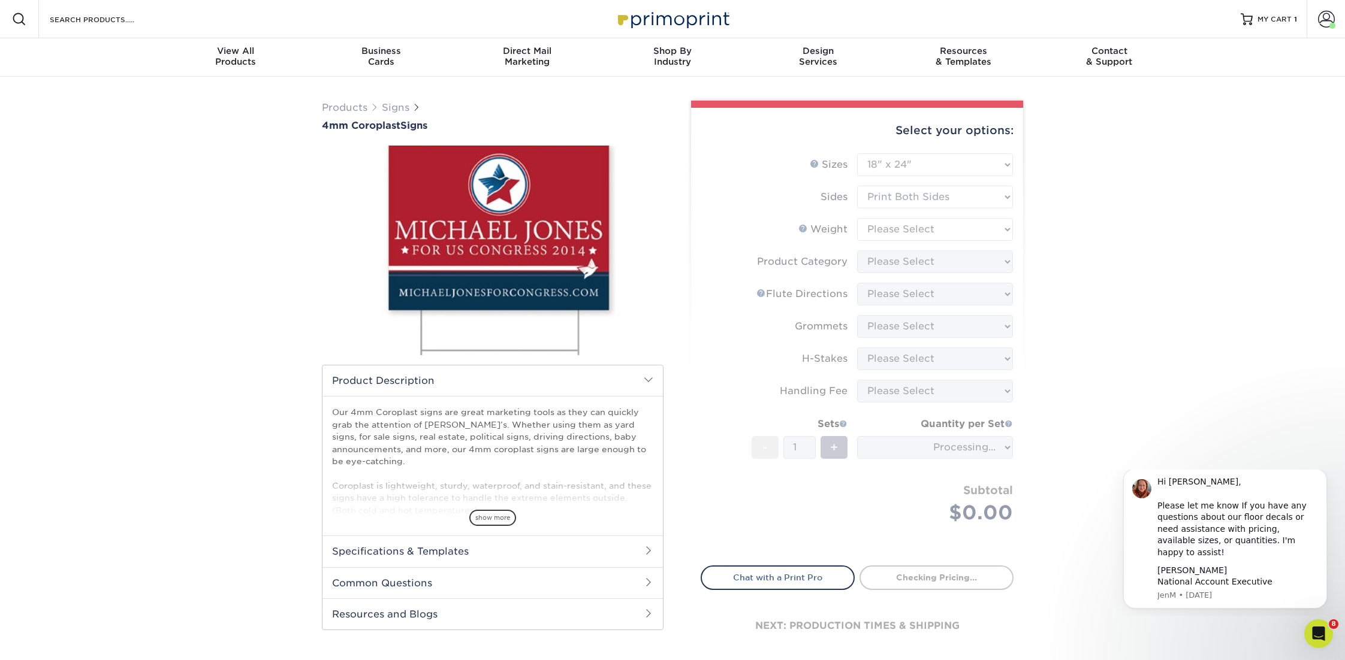
click at [903, 227] on form "Sizes Help Sizes Please Select 12" x 18" 18" x 24" 24" x 24" 24" x 36" Sides Pl…" at bounding box center [856, 352] width 313 height 398
type input "a5ef0f1d-c3ff-4571-8b48-9a51c5094d99"
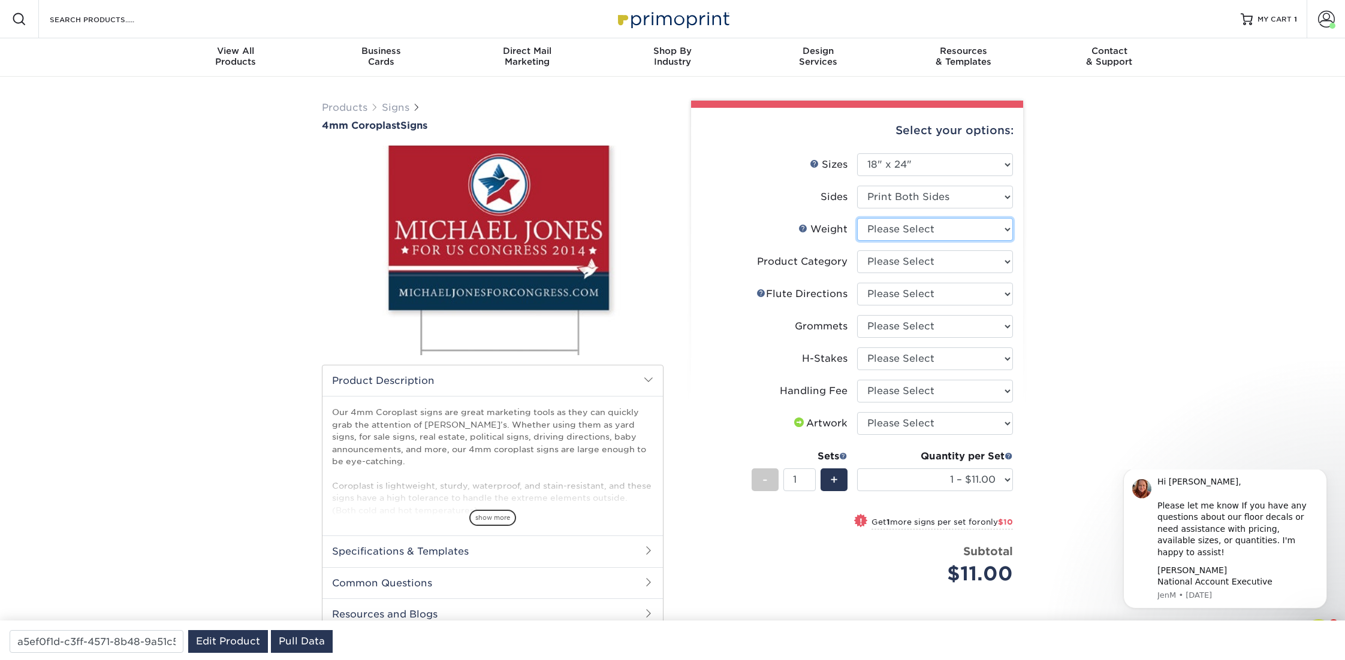
click at [903, 227] on select "Please Select 4CORO" at bounding box center [935, 229] width 156 height 23
select select "4CORO"
click at [857, 218] on select "Please Select 4CORO" at bounding box center [935, 229] width 156 height 23
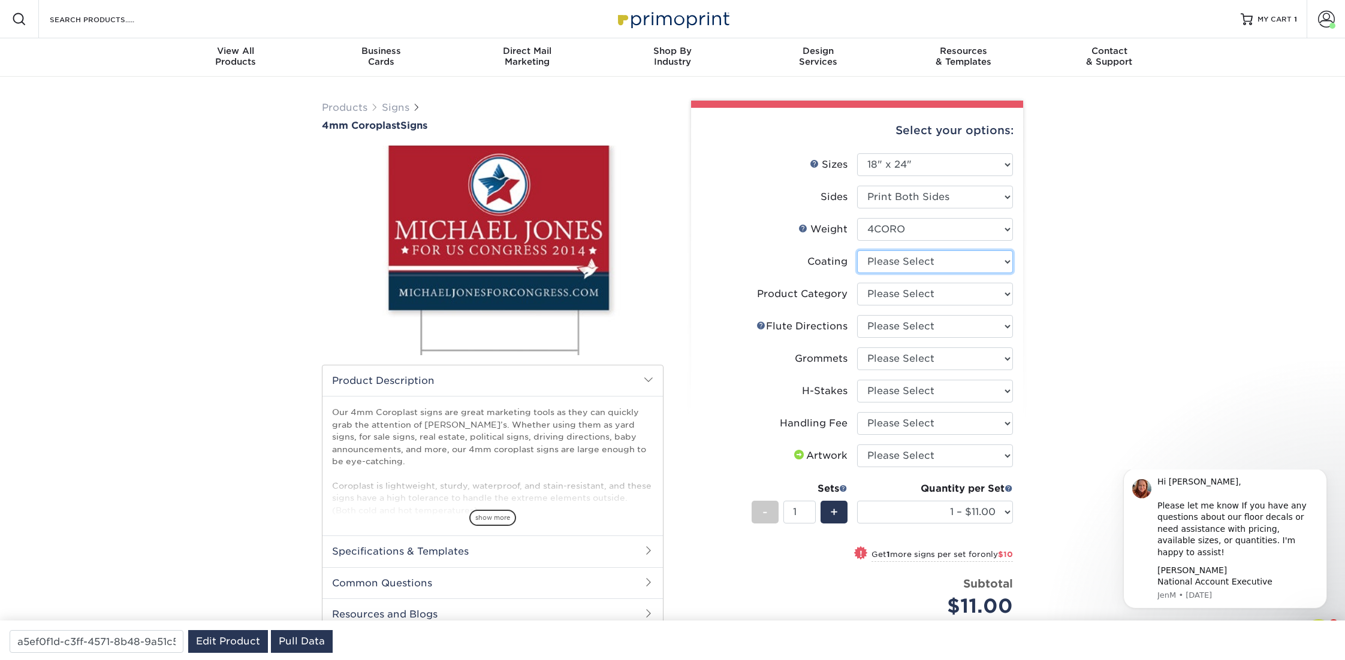
click at [896, 259] on select at bounding box center [935, 261] width 156 height 23
select select "3e7618de-abca-4bda-9f97-8b9129e913d8"
click at [857, 250] on select at bounding box center [935, 261] width 156 height 23
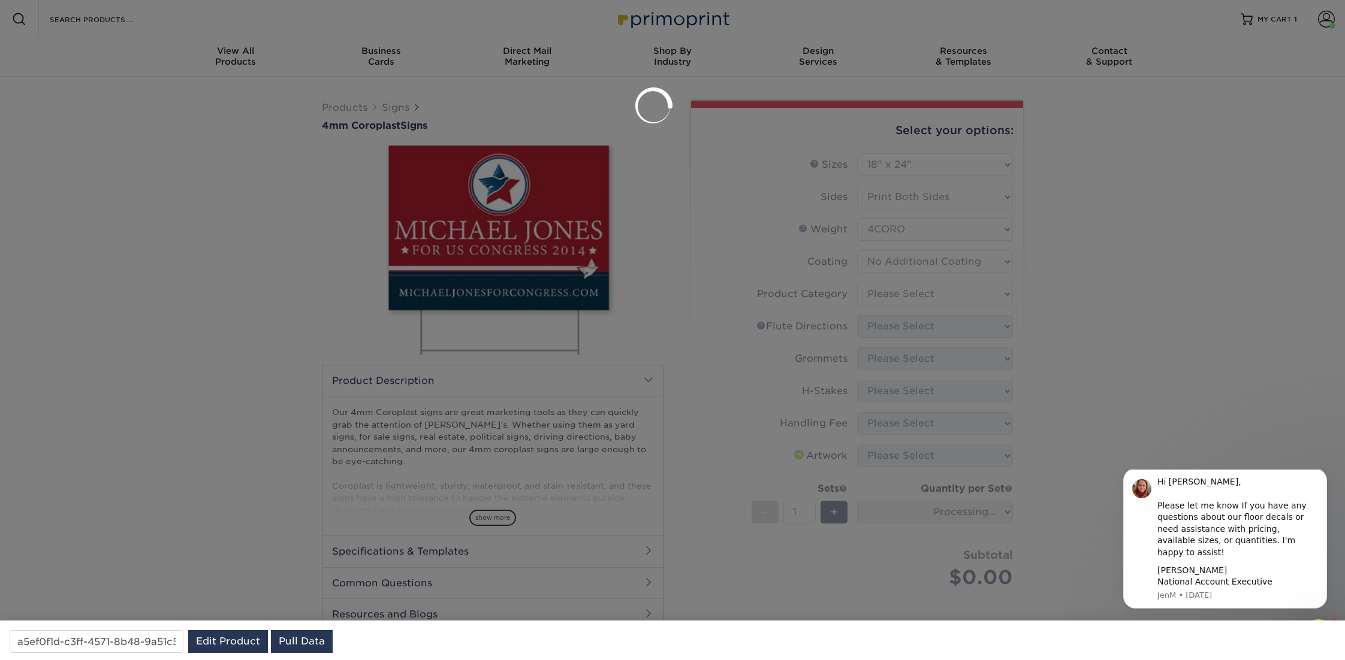
click at [896, 295] on div at bounding box center [672, 330] width 1345 height 660
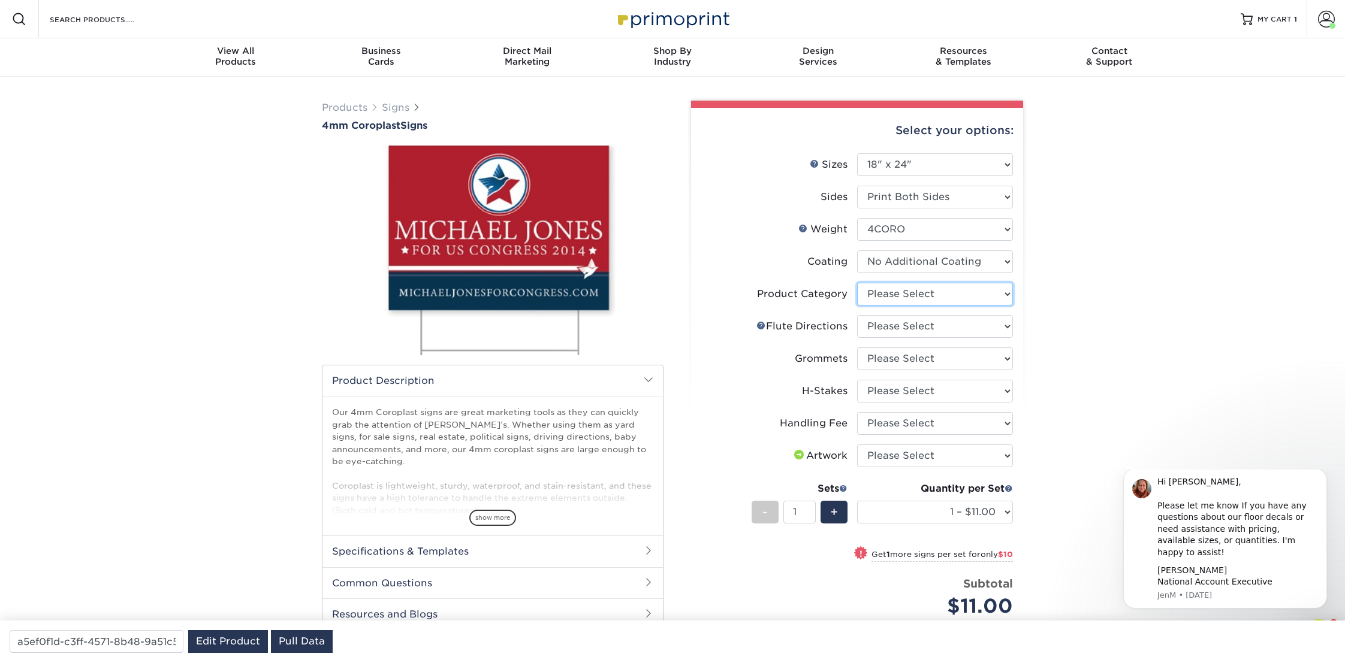
click at [895, 289] on select "Please Select Coroplast Signs" at bounding box center [935, 294] width 156 height 23
select select "b3582ed5-6912-492c-8440-2cc51afdb8e1"
click at [857, 283] on select "Please Select Coroplast Signs" at bounding box center [935, 294] width 156 height 23
click at [896, 326] on select "Please Select Flute Direction (Horizontal) Flute Direction (Vertical)" at bounding box center [935, 326] width 156 height 23
select select "64642d5c-3ca5-48ab-b753-ddfa02991dab"
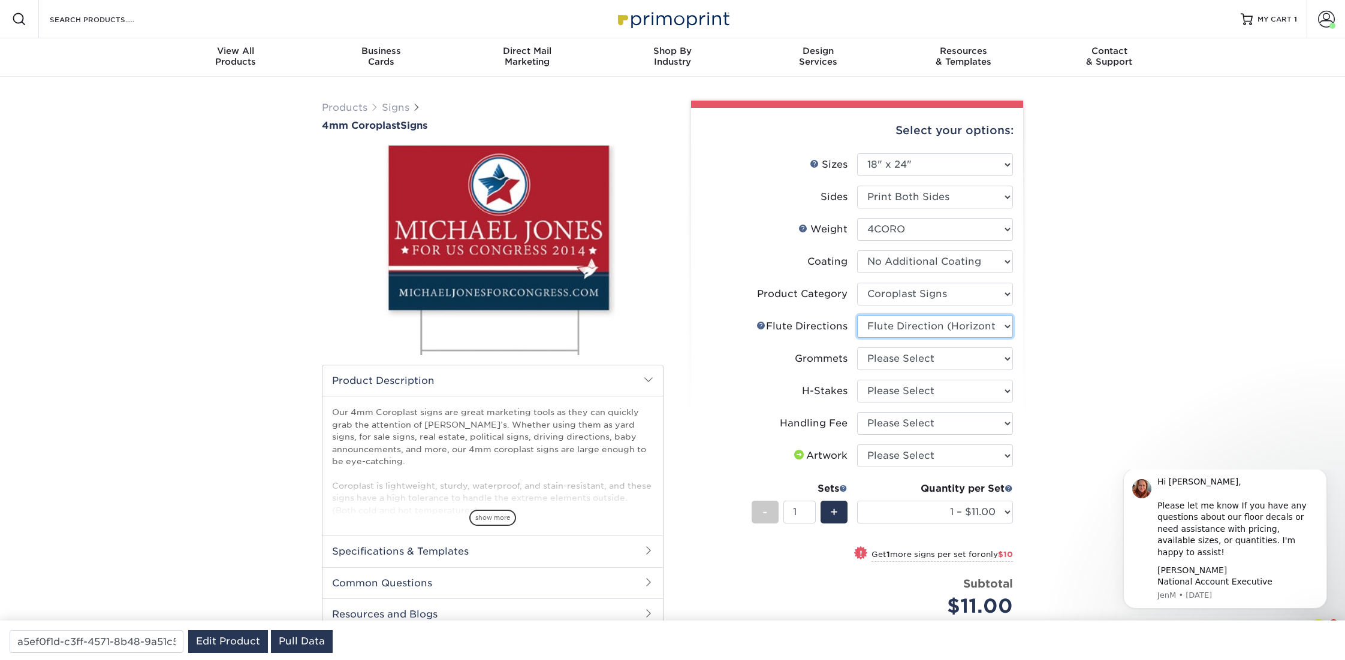
click at [857, 315] on select "Please Select Flute Direction (Horizontal) Flute Direction (Vertical)" at bounding box center [935, 326] width 156 height 23
click at [892, 358] on select "Please Select No Grommets Yes, Grommet All 4 Corners Yes, Grommets Top Corners …" at bounding box center [935, 359] width 156 height 23
select select "90d329df-db80-4206-b821-ff9d3f363977"
click at [857, 348] on select "Please Select No Grommets Yes, Grommet All 4 Corners Yes, Grommets Top Corners …" at bounding box center [935, 359] width 156 height 23
click at [893, 404] on li "H-Stakes Please Select No H-Stakes Yes" at bounding box center [857, 396] width 312 height 32
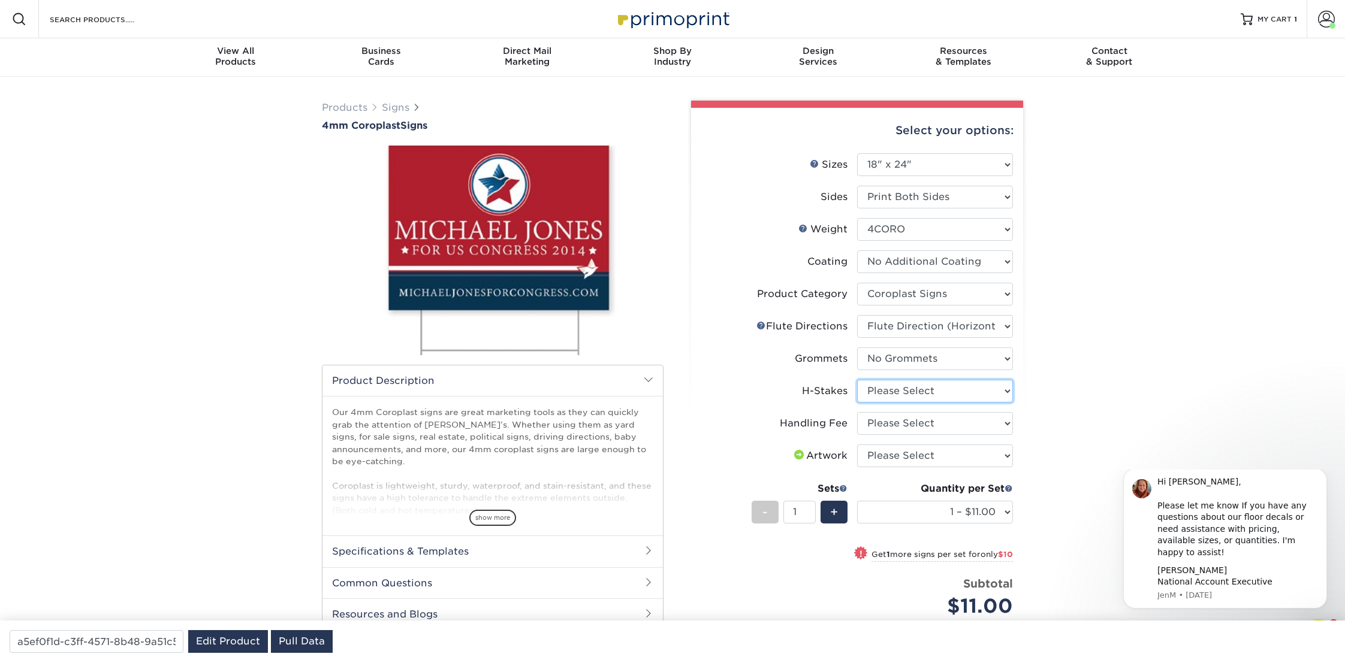
click at [893, 391] on select "Please Select No H-Stakes Yes" at bounding box center [935, 391] width 156 height 23
select select "8c85e97e-8b3a-46d2-b88d-acee5fa20222"
click at [857, 380] on select "Please Select No H-Stakes Yes" at bounding box center [935, 391] width 156 height 23
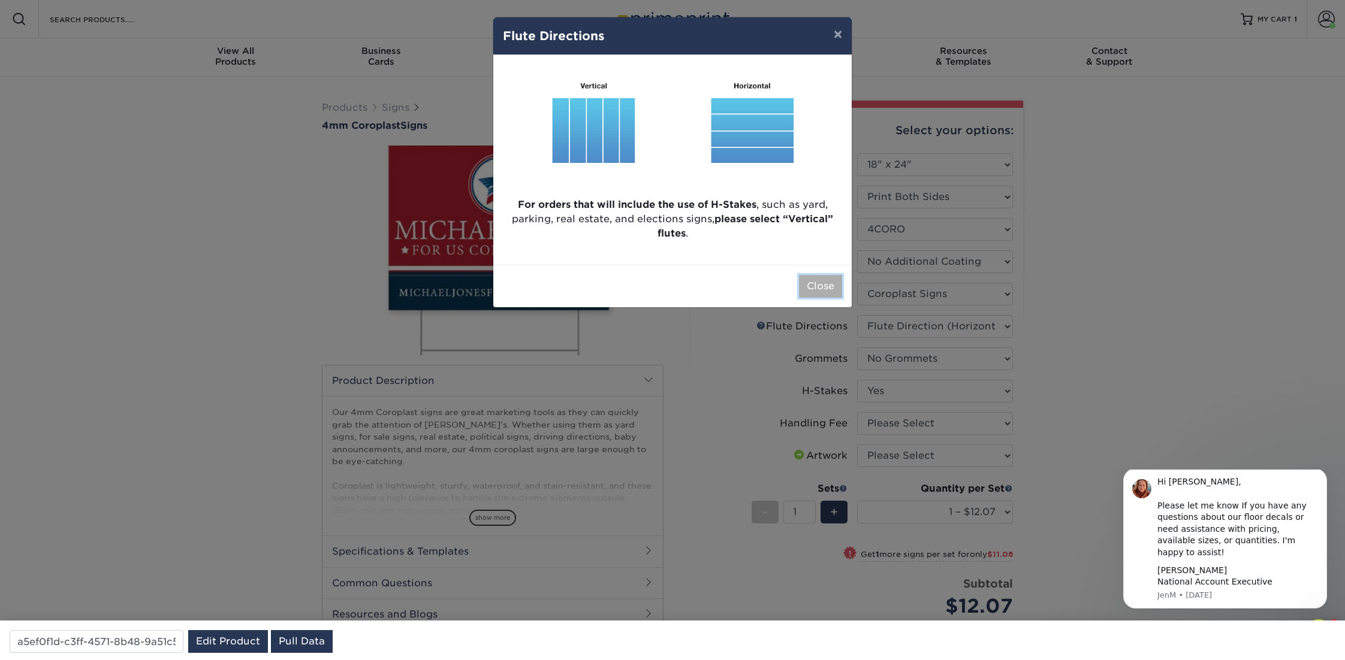
click at [833, 286] on button "Close" at bounding box center [820, 286] width 43 height 23
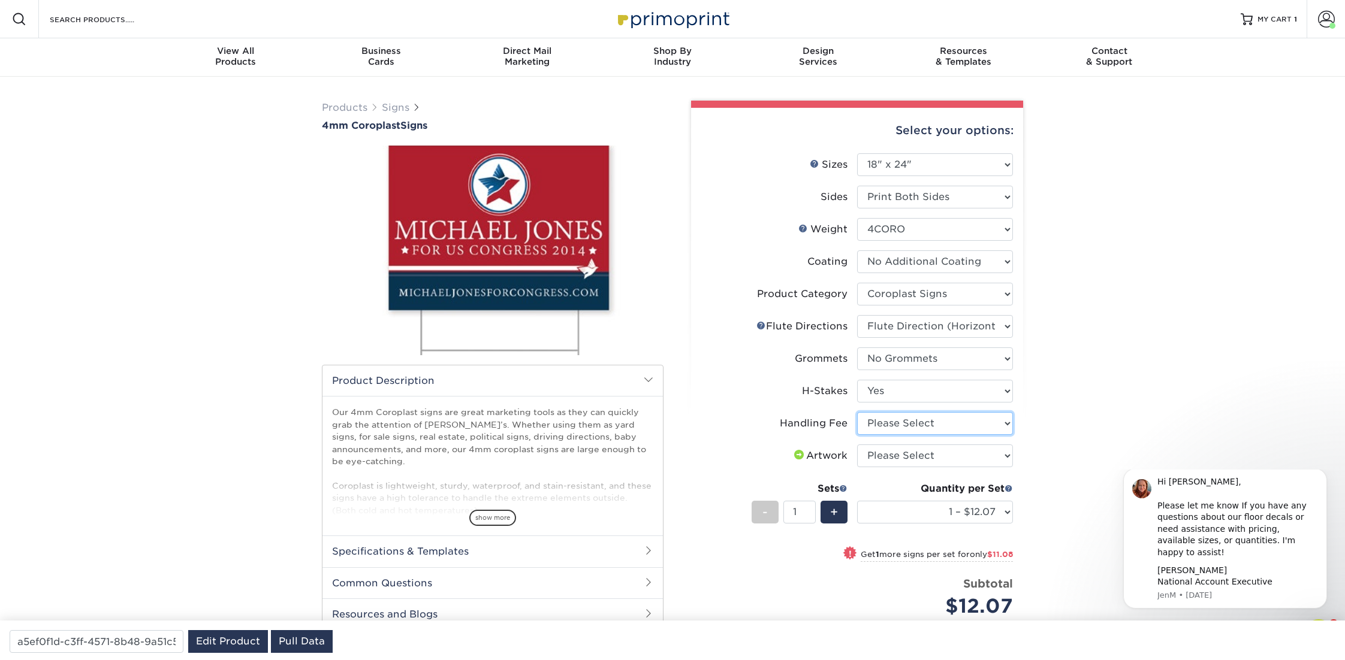
click at [898, 422] on select "Please Select Handling Fee" at bounding box center [935, 423] width 156 height 23
select select "ab74c079-444c-4260-ae6a-e09bdee8073c"
click at [857, 412] on select "Please Select Handling Fee" at bounding box center [935, 423] width 156 height 23
click at [974, 455] on select "Please Select I will upload files I need a design - $50" at bounding box center [935, 456] width 156 height 23
select select "upload"
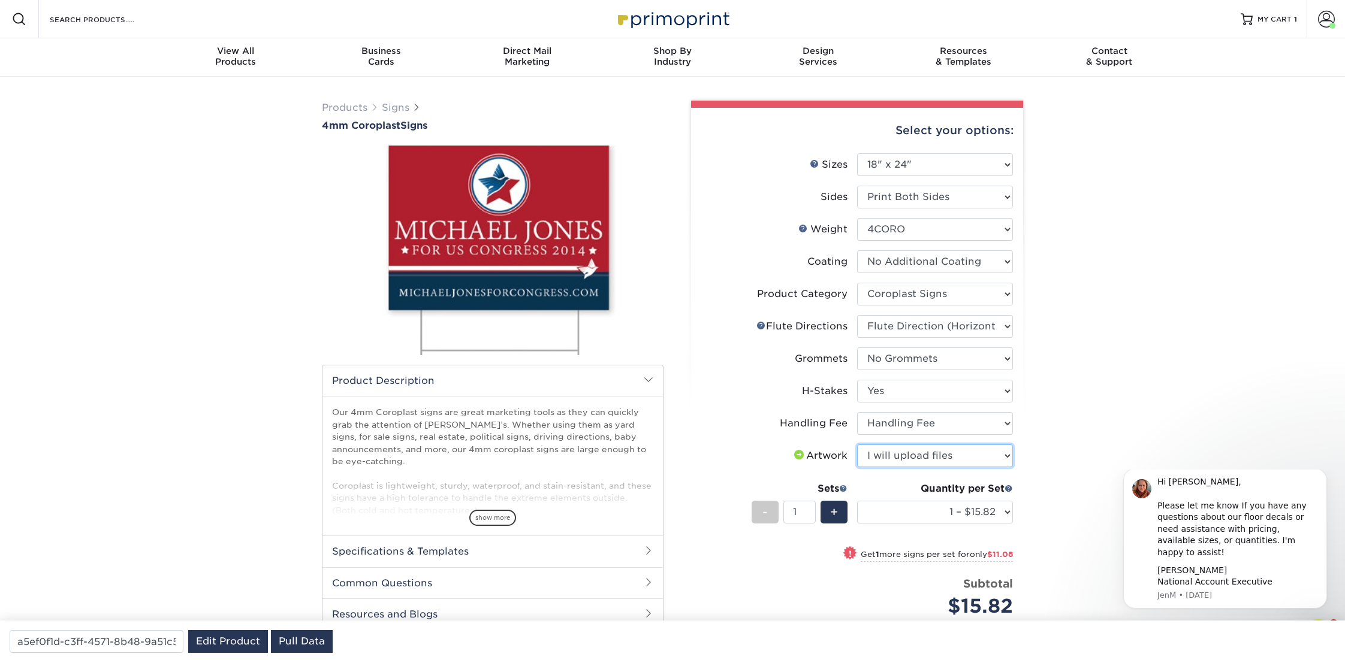
click at [857, 445] on select "Please Select I will upload files I need a design - $50" at bounding box center [935, 456] width 156 height 23
click at [1002, 513] on select "1 – $15.82 2 – $26.90 3 – $38.97 4 – $46.29 5 – $58.37 6 – $69.44 7 – $81.51 8 …" at bounding box center [935, 512] width 156 height 23
click at [857, 501] on select "1 – $15.82 2 – $26.90 3 – $38.97 4 – $46.29 5 – $58.37 6 – $69.44 7 – $81.51 8 …" at bounding box center [935, 512] width 156 height 23
click at [1091, 379] on div "Products Signs 4mm Coroplast Signs /" at bounding box center [672, 438] width 1345 height 722
click at [1002, 511] on select "1 – $15.82 2 – $26.90 3 – $38.97 4 – $46.29 5 – $58.37 6 – $69.44 7 – $81.51 8 …" at bounding box center [935, 512] width 156 height 23
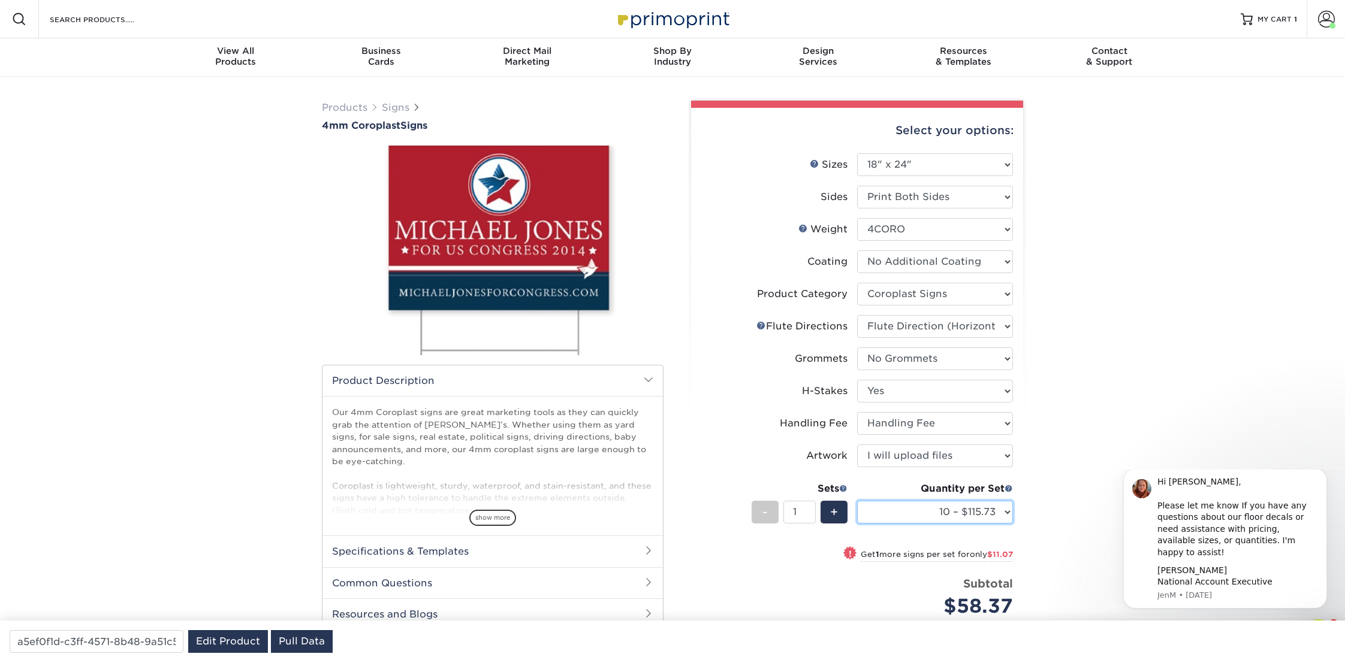
click at [857, 501] on select "1 – $15.82 2 – $26.90 3 – $38.97 4 – $46.29 5 – $58.37 6 – $69.44 7 – $81.51 8 …" at bounding box center [935, 512] width 156 height 23
click at [1002, 516] on select "1 – $15.82 2 – $26.90 3 – $38.97 4 – $46.29 5 – $58.37 6 – $69.44 7 – $81.51 8 …" at bounding box center [935, 512] width 156 height 23
select select "5 – $58.37"
click at [857, 501] on select "1 – $15.82 2 – $26.90 3 – $38.97 4 – $46.29 5 – $58.37 6 – $69.44 7 – $81.51 8 …" at bounding box center [935, 512] width 156 height 23
click at [1097, 418] on div "Products Signs 4mm Coroplast Signs /" at bounding box center [672, 438] width 1345 height 722
